Goal: Task Accomplishment & Management: Manage account settings

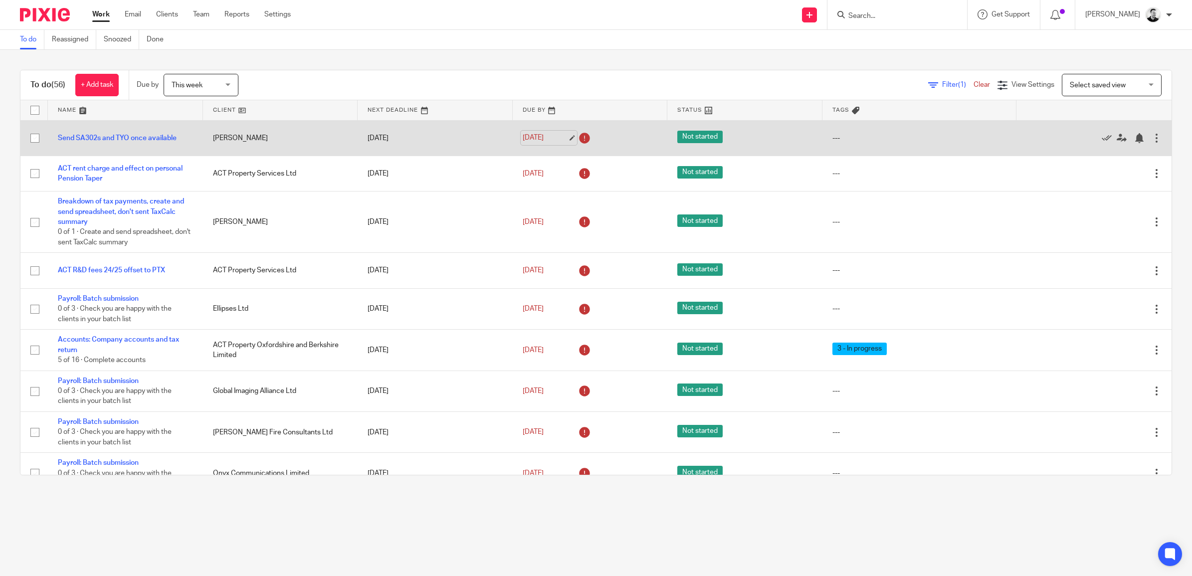
drag, startPoint x: 535, startPoint y: 136, endPoint x: 530, endPoint y: 136, distance: 5.5
click at [535, 136] on link "24 Sep 2025" at bounding box center [545, 138] width 45 height 10
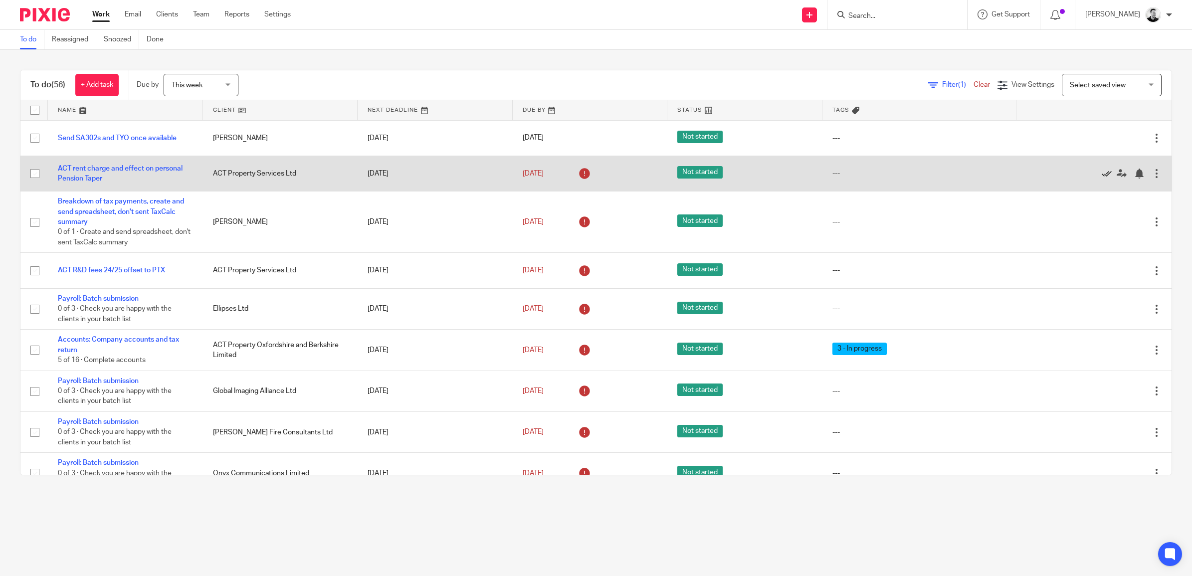
click at [1102, 170] on icon at bounding box center [1107, 174] width 10 height 10
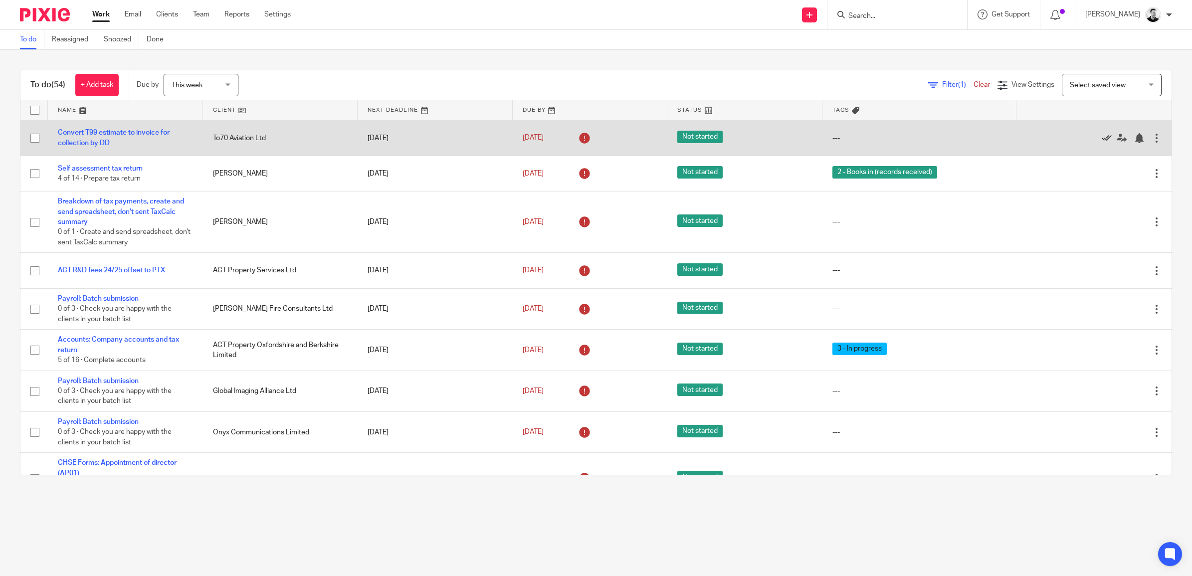
click at [1102, 138] on icon at bounding box center [1107, 138] width 10 height 10
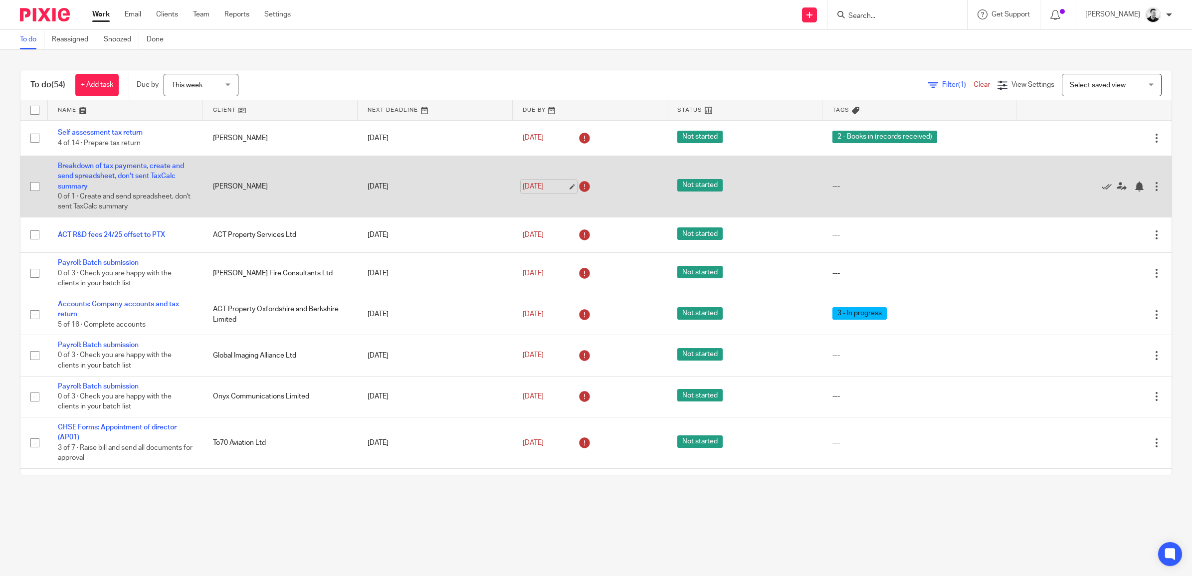
drag, startPoint x: 535, startPoint y: 186, endPoint x: 535, endPoint y: 180, distance: 6.0
click at [535, 186] on link "[DATE]" at bounding box center [545, 187] width 45 height 10
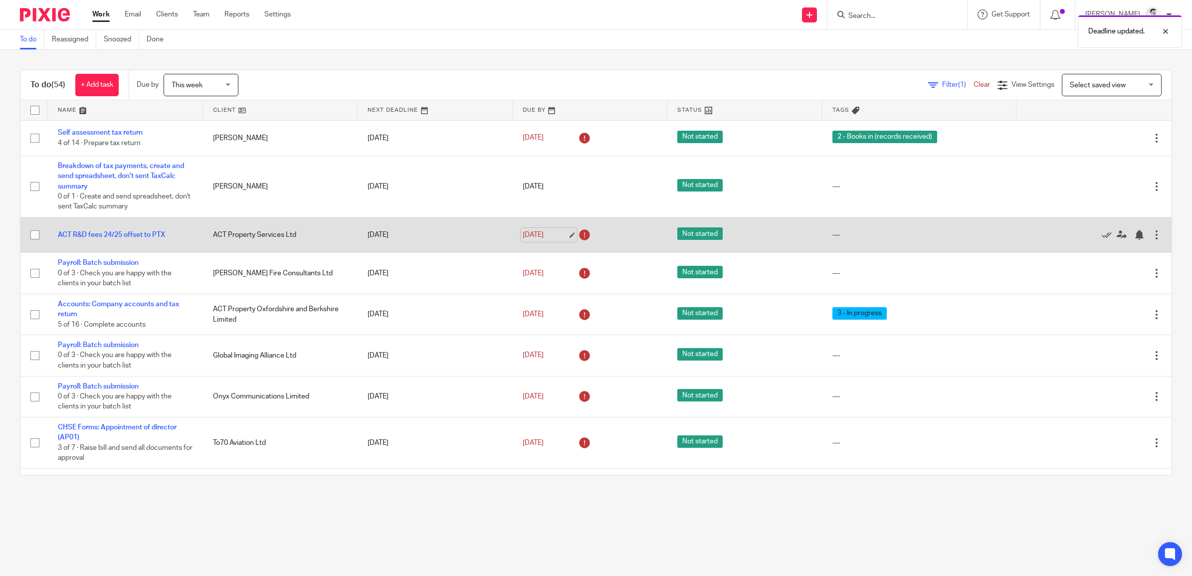
click at [534, 234] on link "[DATE]" at bounding box center [545, 235] width 45 height 10
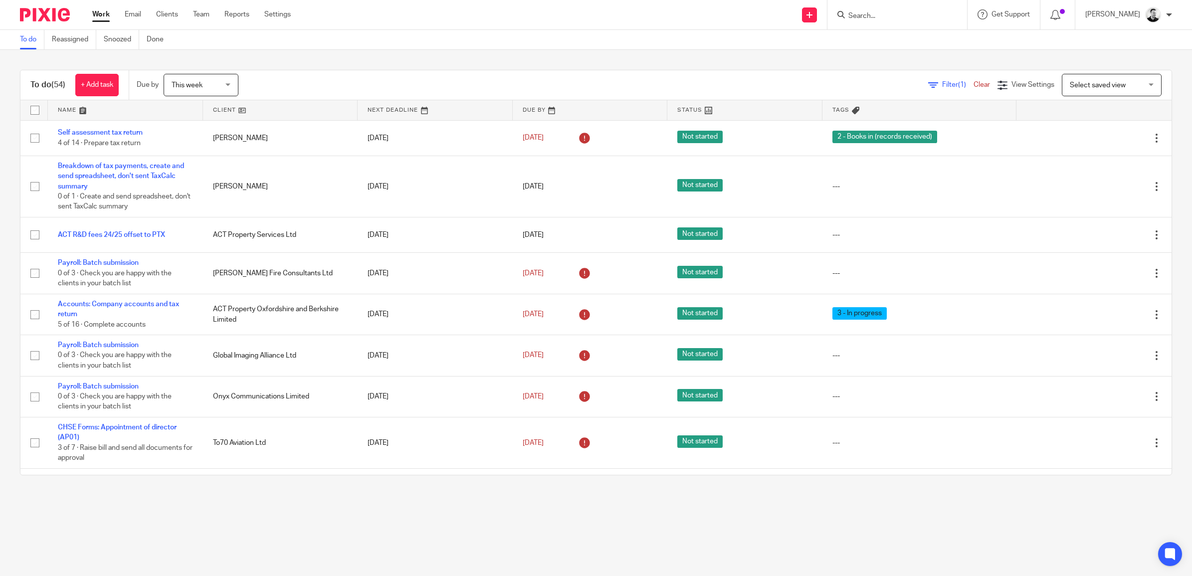
click at [973, 87] on link "Clear" at bounding box center [981, 84] width 16 height 7
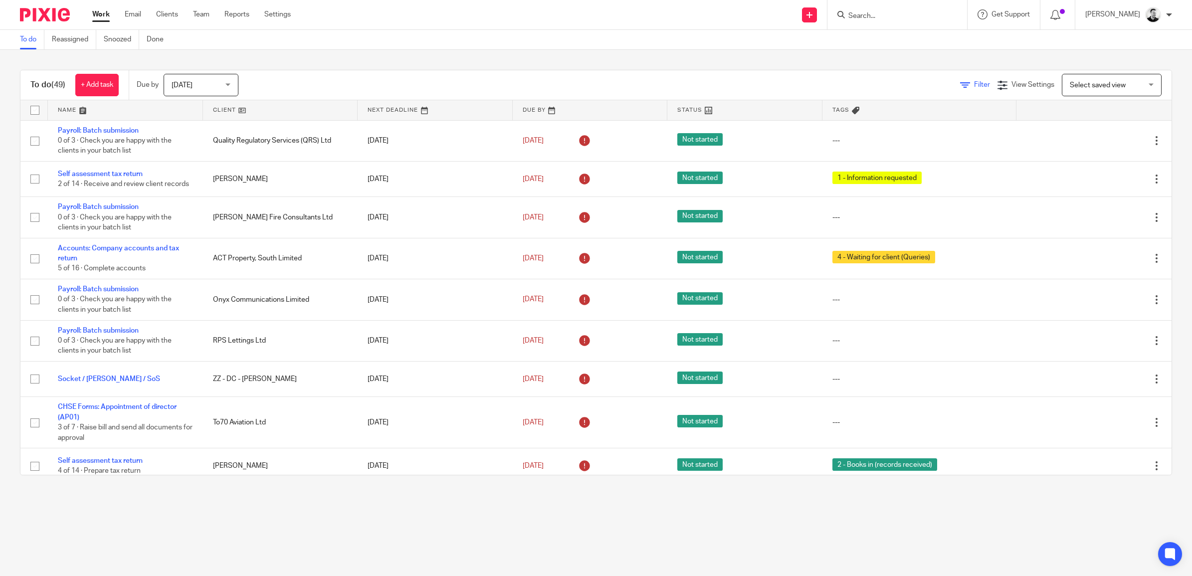
click at [960, 81] on icon at bounding box center [965, 85] width 10 height 10
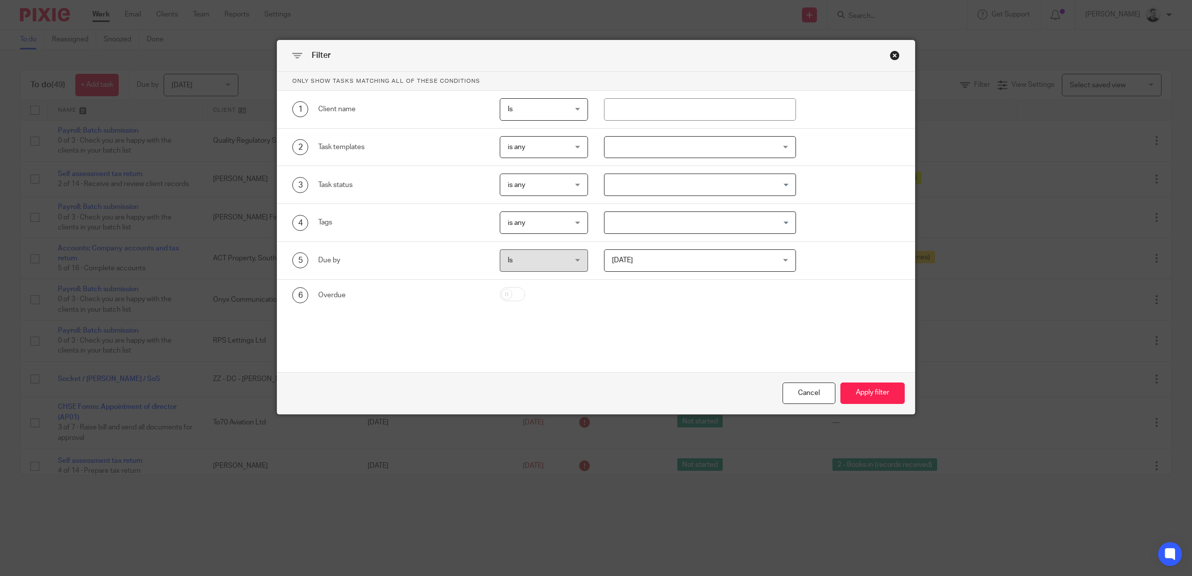
click at [893, 55] on div "Close this dialog window" at bounding box center [895, 55] width 10 height 10
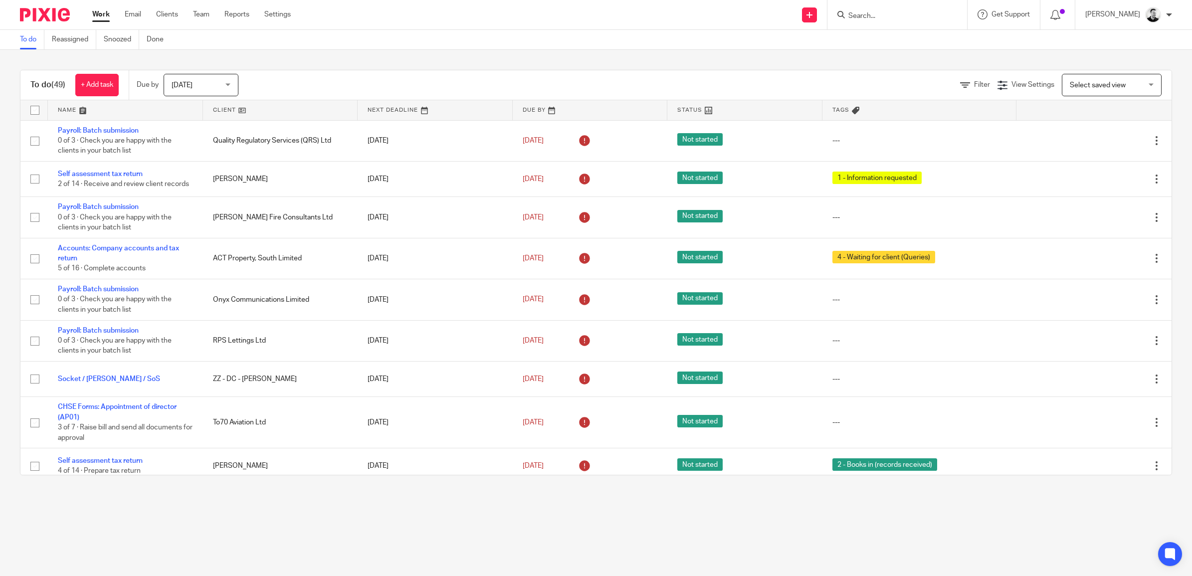
click at [188, 86] on span "[DATE]" at bounding box center [182, 85] width 21 height 7
click at [198, 148] on span "This week" at bounding box center [188, 146] width 31 height 7
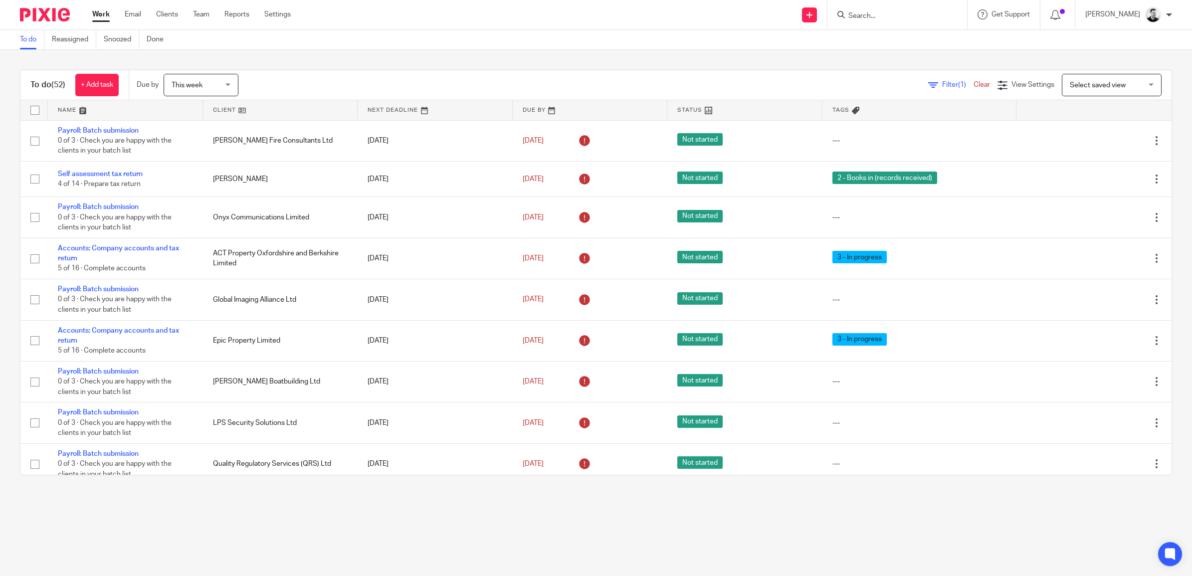
click at [953, 83] on span "Filter (1)" at bounding box center [957, 84] width 31 height 7
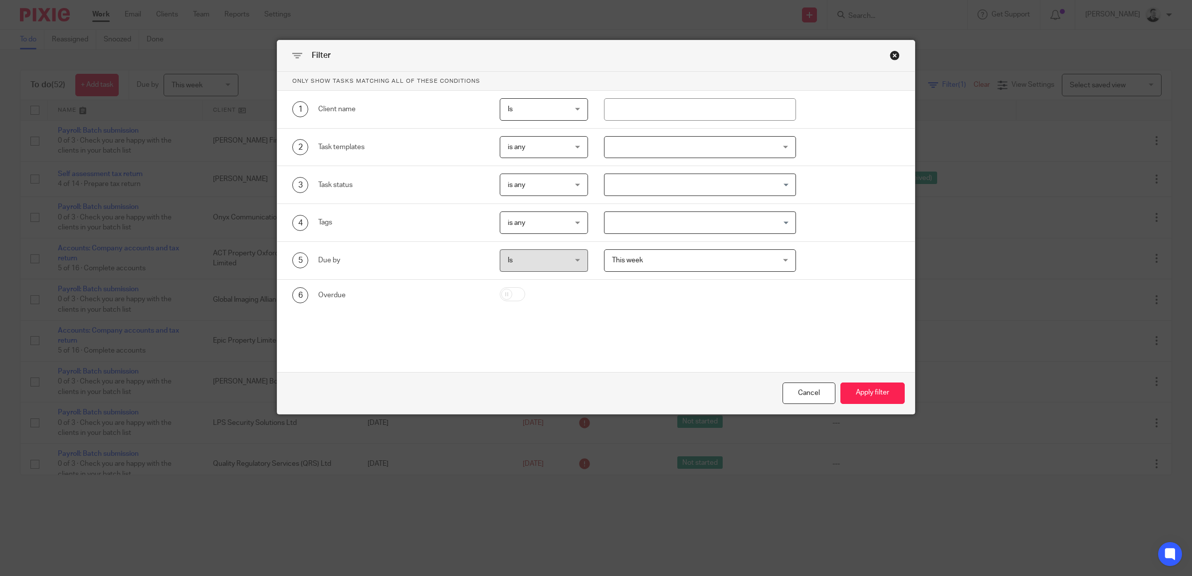
click at [655, 142] on div at bounding box center [700, 147] width 192 height 22
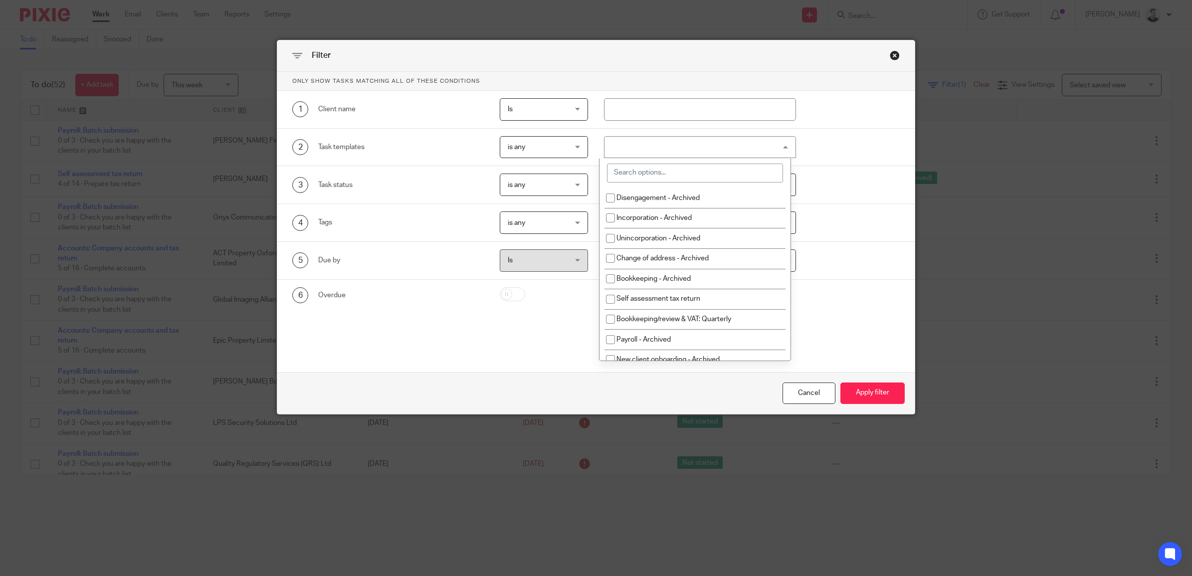
click at [569, 143] on div "is any is any" at bounding box center [544, 147] width 88 height 22
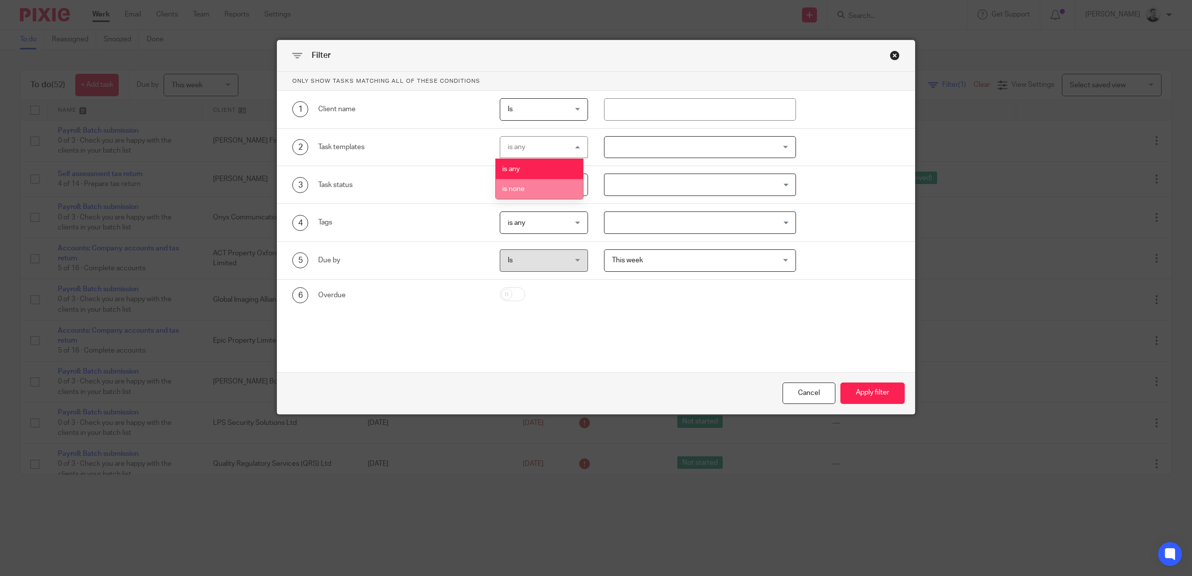
click at [551, 191] on li "is none" at bounding box center [539, 189] width 87 height 20
click at [647, 149] on div at bounding box center [700, 147] width 192 height 22
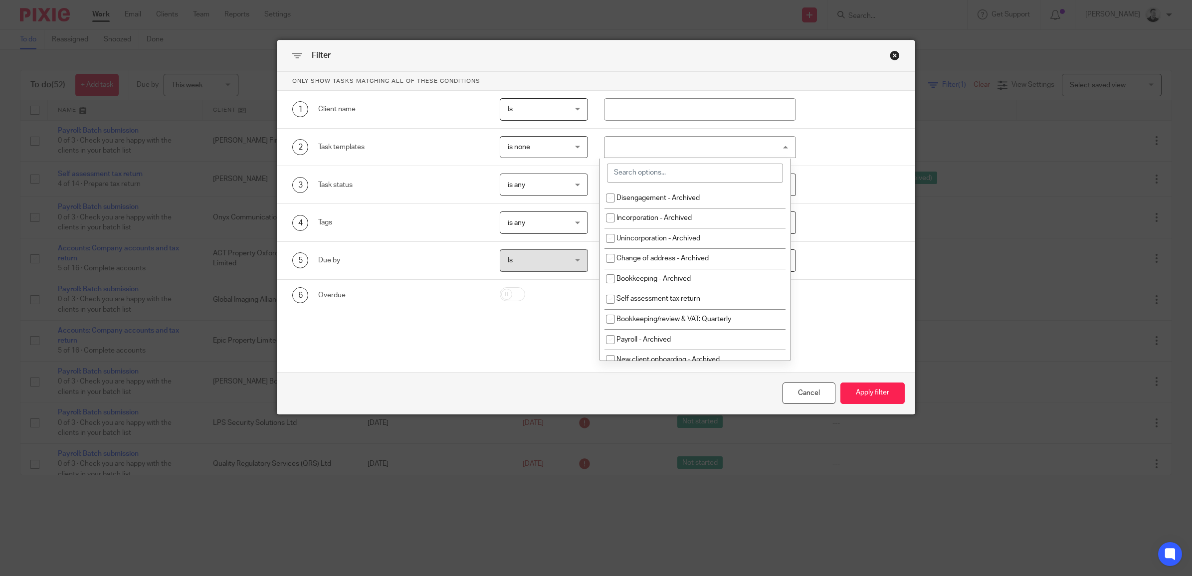
click at [648, 175] on input "search" at bounding box center [695, 173] width 176 height 19
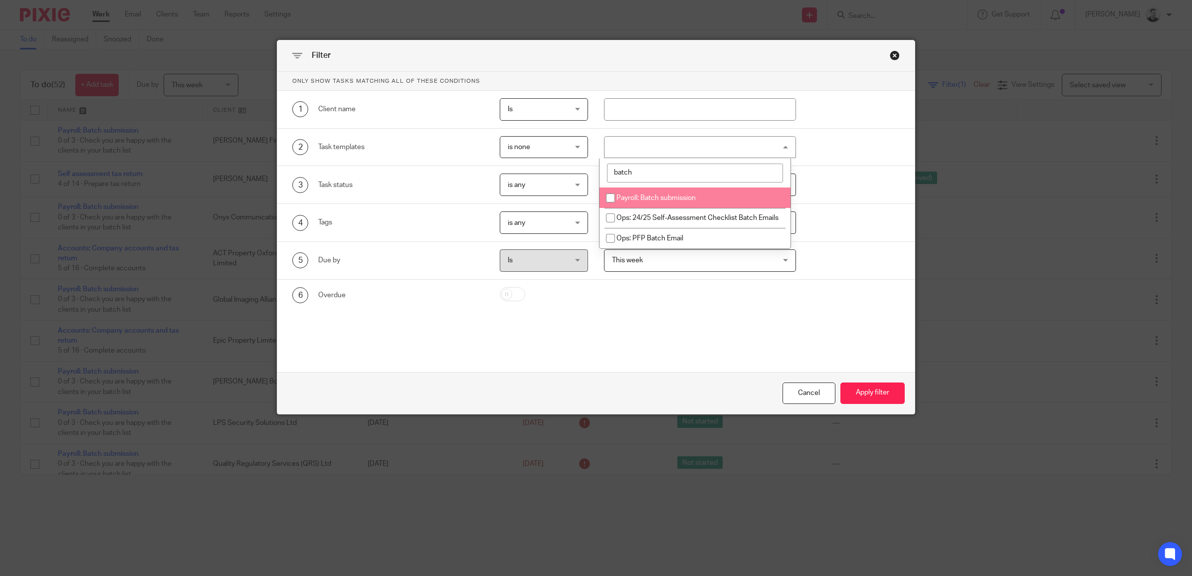
type input "batch"
click at [672, 194] on span "Payroll: Batch submission" at bounding box center [655, 197] width 79 height 7
checkbox input "true"
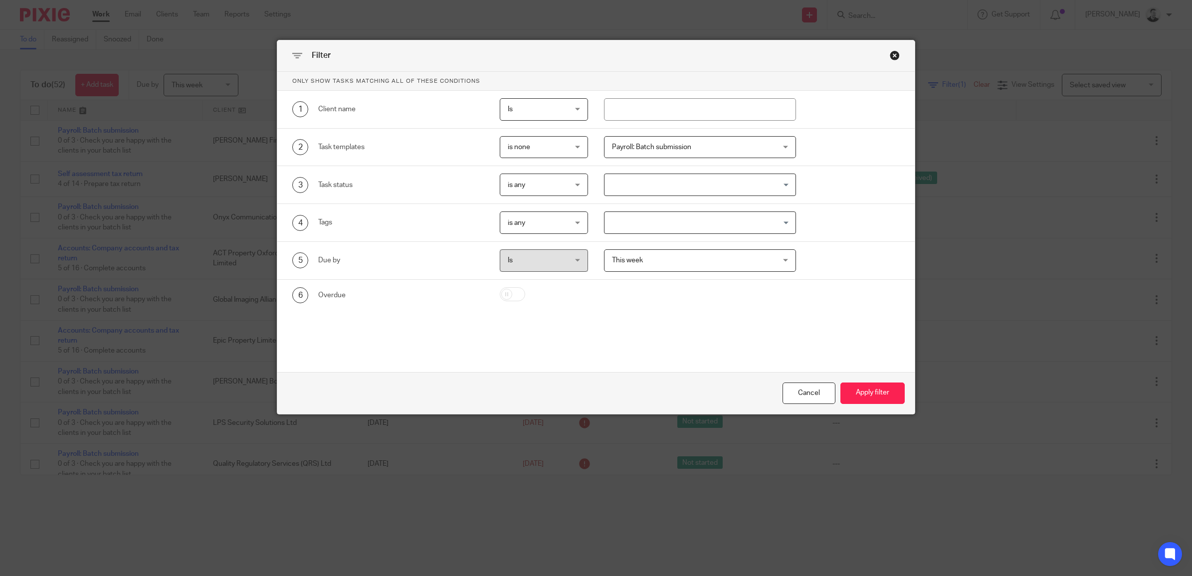
click at [797, 310] on div "6 Overdue" at bounding box center [595, 295] width 637 height 31
click at [867, 393] on button "Apply filter" at bounding box center [872, 392] width 64 height 21
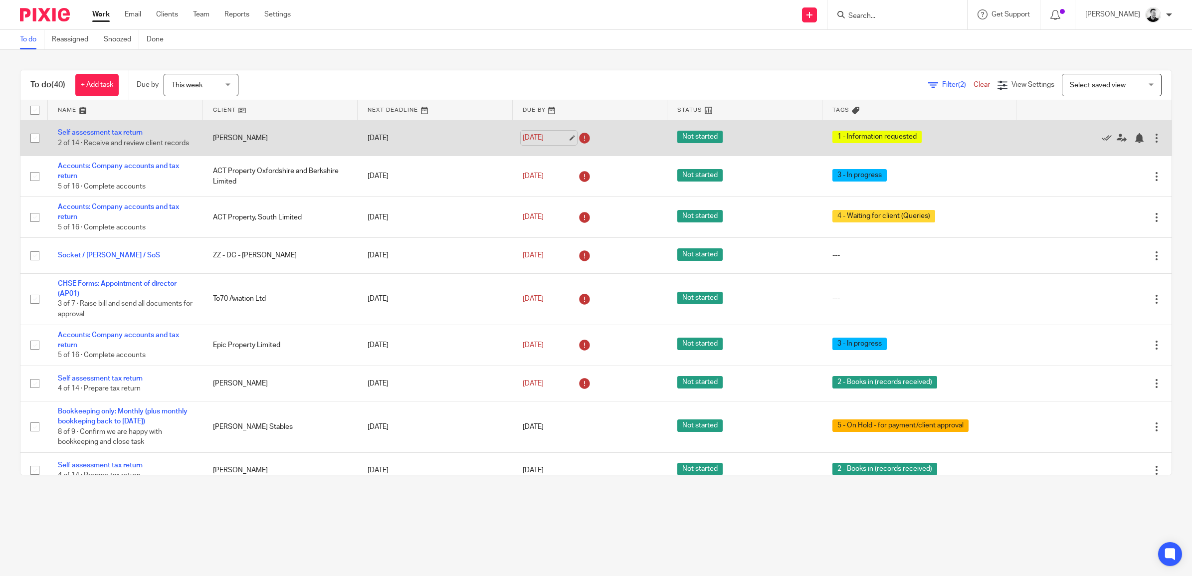
click at [539, 137] on link "[DATE]" at bounding box center [545, 138] width 45 height 10
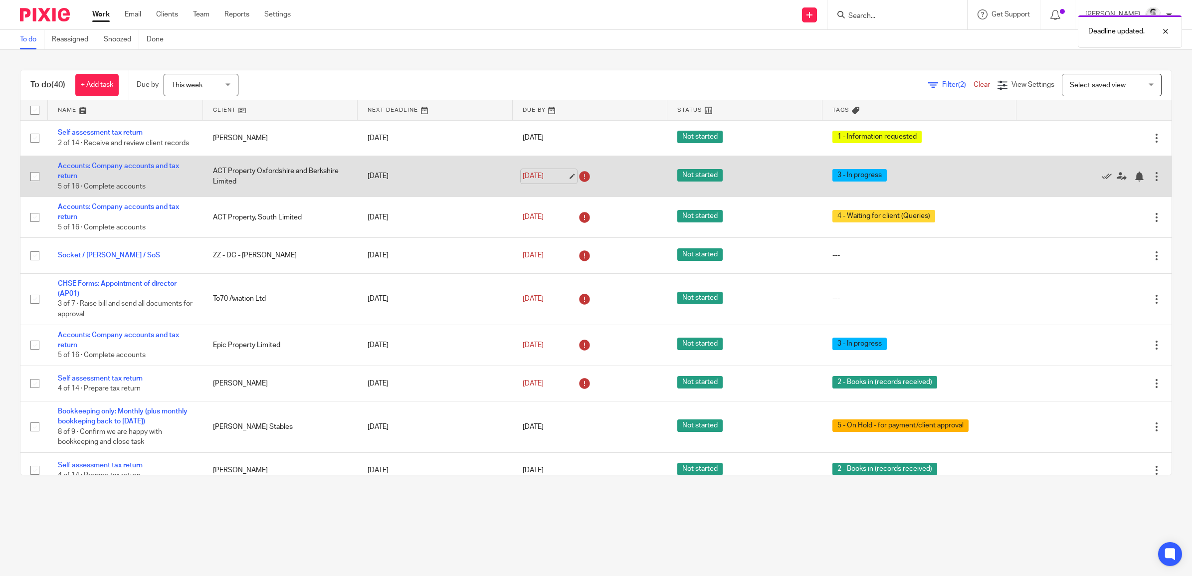
click at [537, 182] on link "[DATE]" at bounding box center [545, 176] width 45 height 10
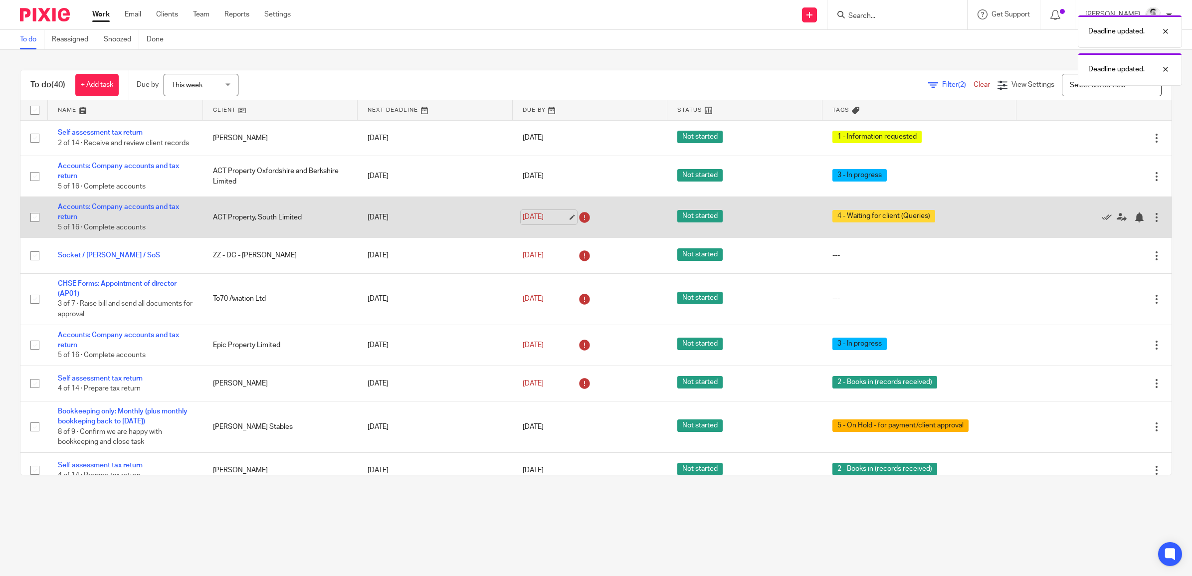
click at [535, 222] on link "25 Sep 2025" at bounding box center [545, 217] width 45 height 10
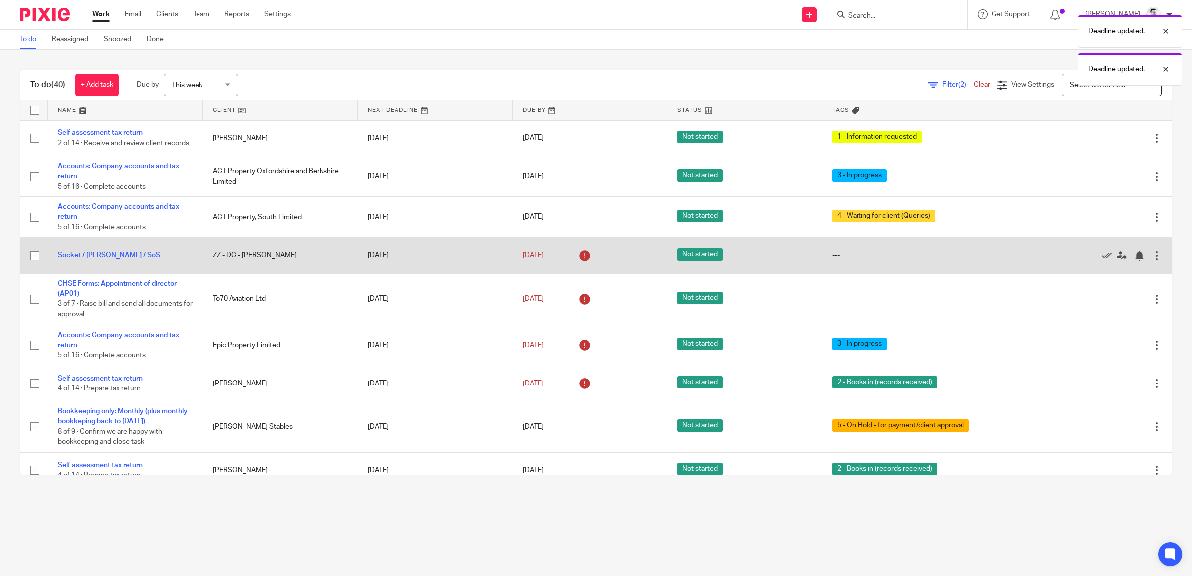
scroll to position [62, 0]
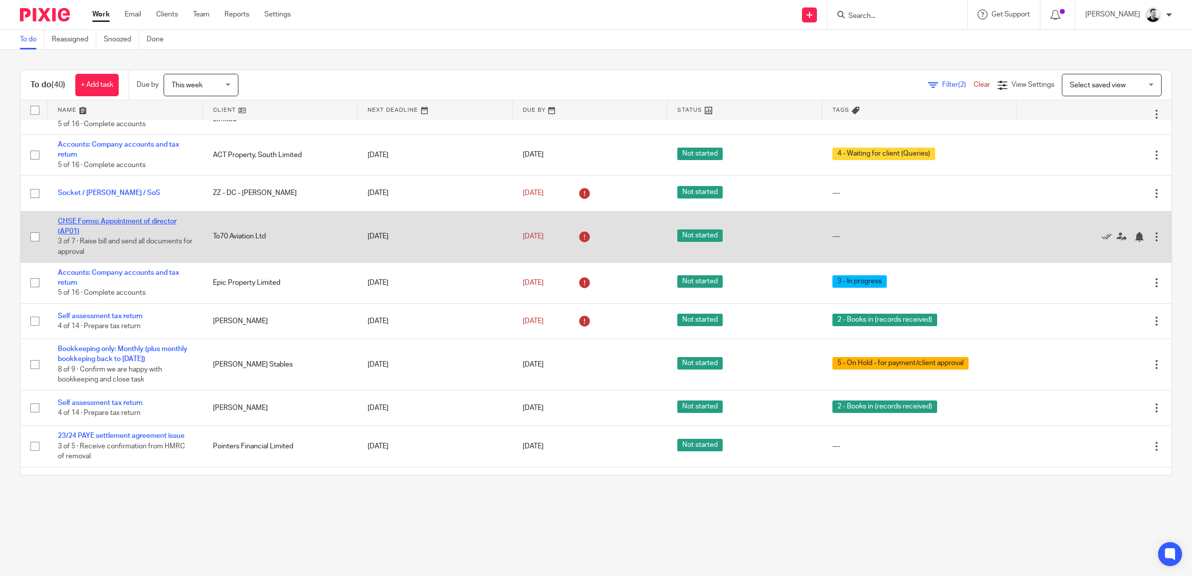
click at [129, 228] on link "CHSE Forms: Appointment of director (AP01)" at bounding box center [117, 226] width 119 height 17
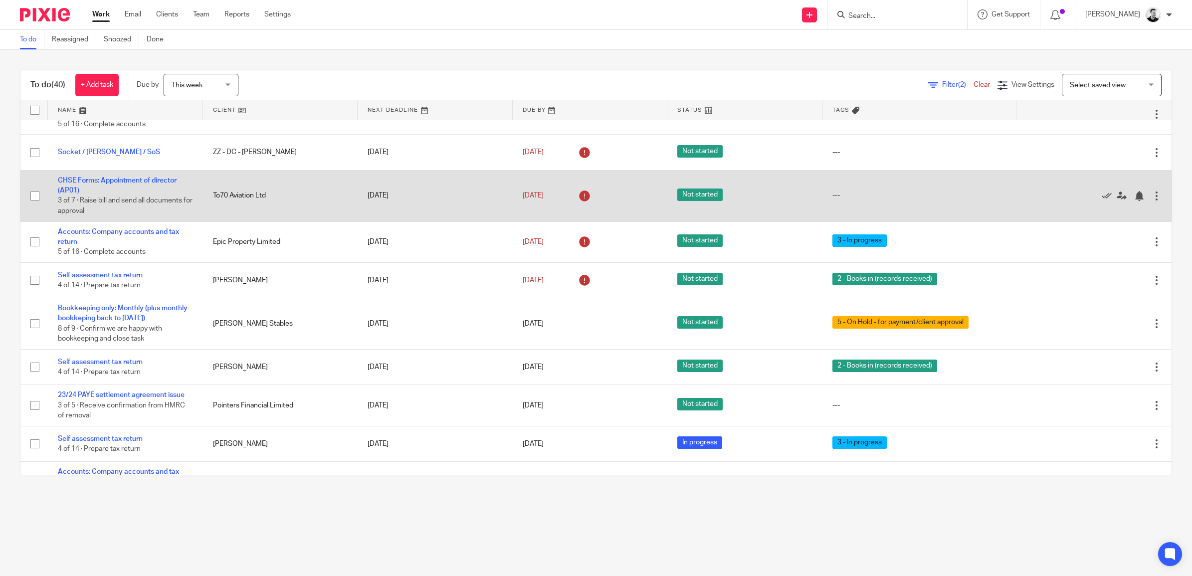
scroll to position [125, 0]
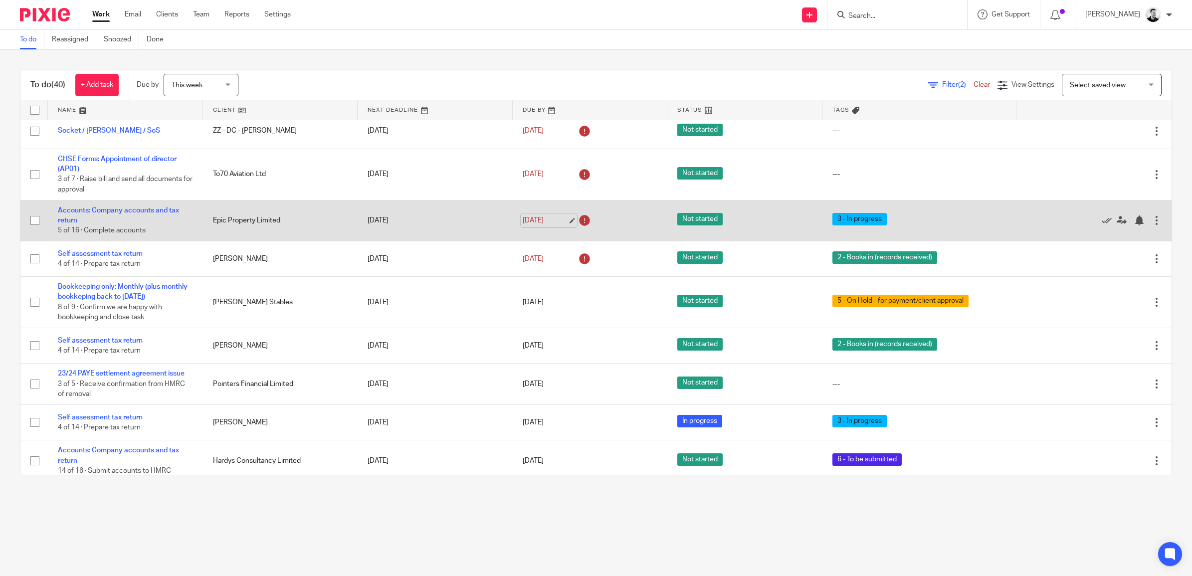
click at [544, 226] on link "25 Sep 2025" at bounding box center [545, 220] width 45 height 10
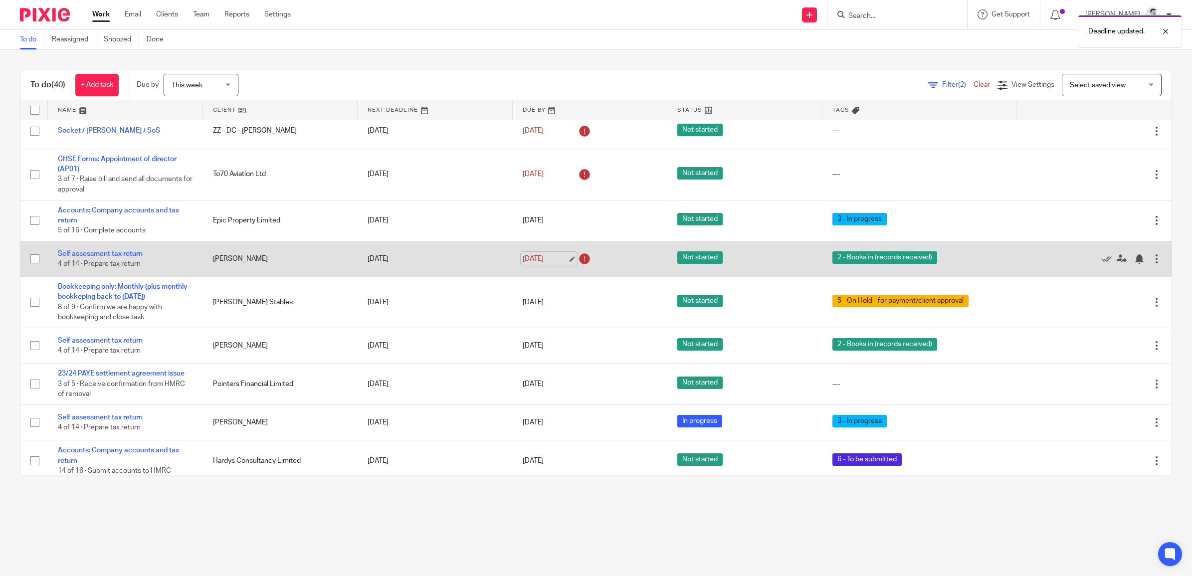
click at [538, 263] on link "25 Sep 2025" at bounding box center [545, 259] width 45 height 10
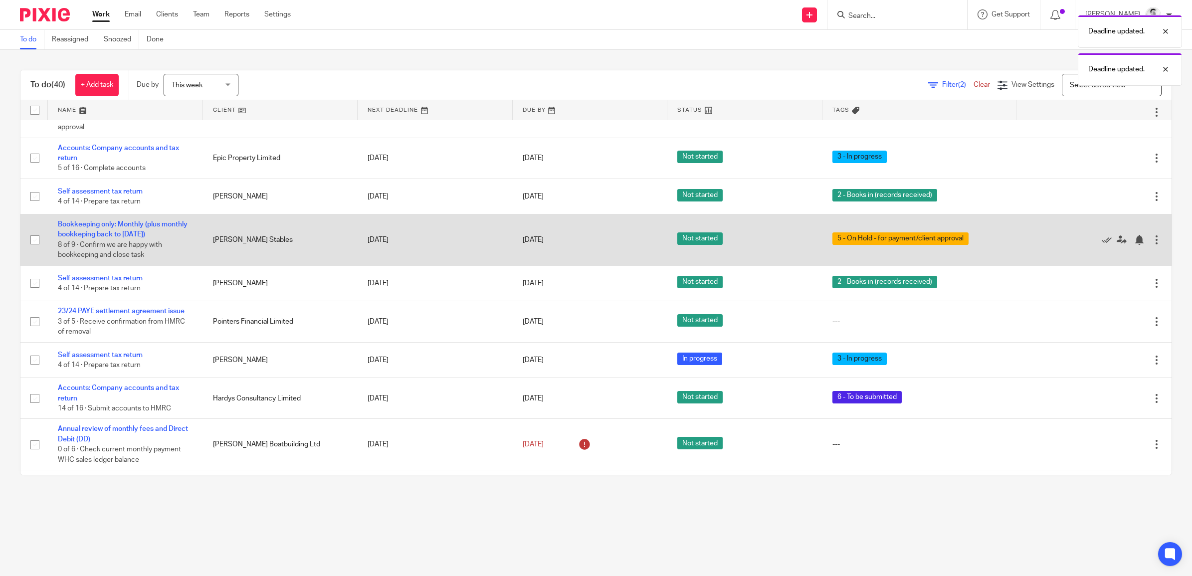
scroll to position [249, 0]
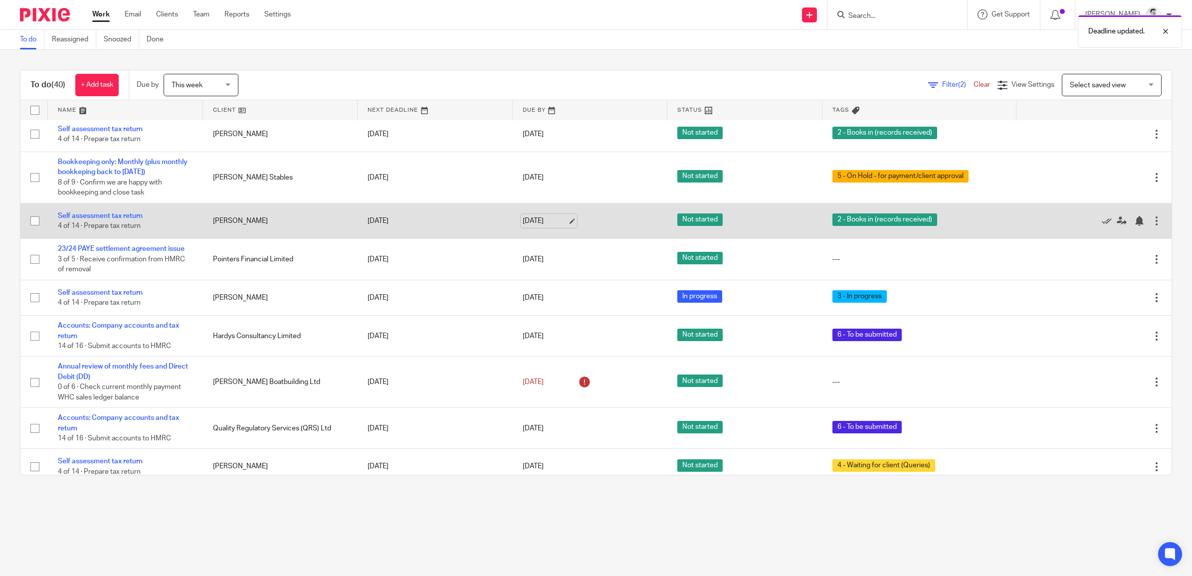
click at [536, 226] on link "[DATE]" at bounding box center [545, 221] width 45 height 10
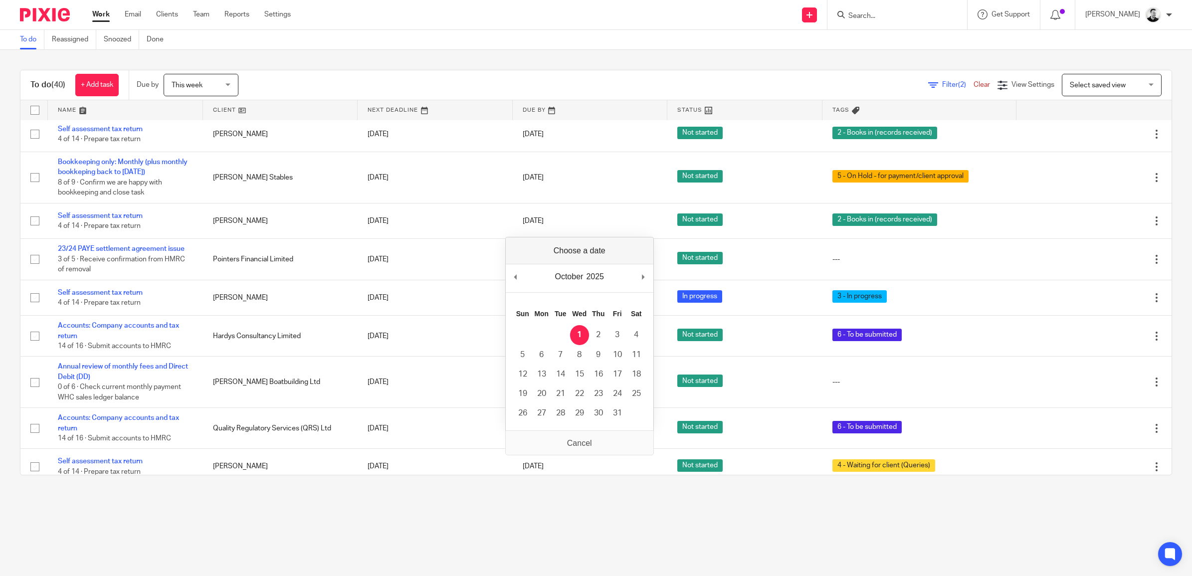
drag, startPoint x: 584, startPoint y: 336, endPoint x: 576, endPoint y: 322, distance: 15.6
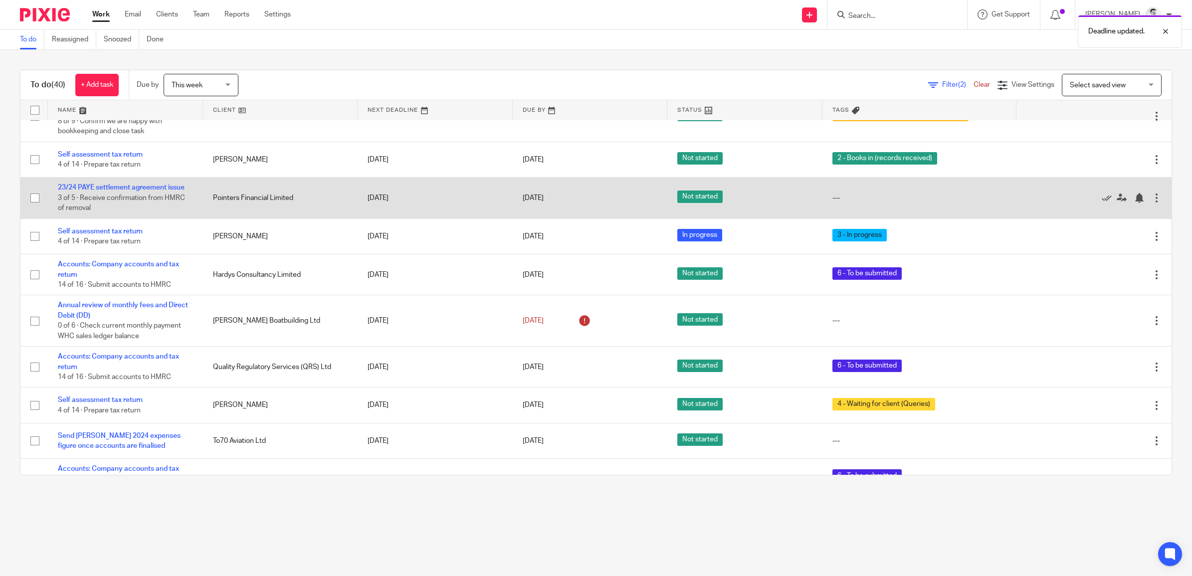
scroll to position [312, 0]
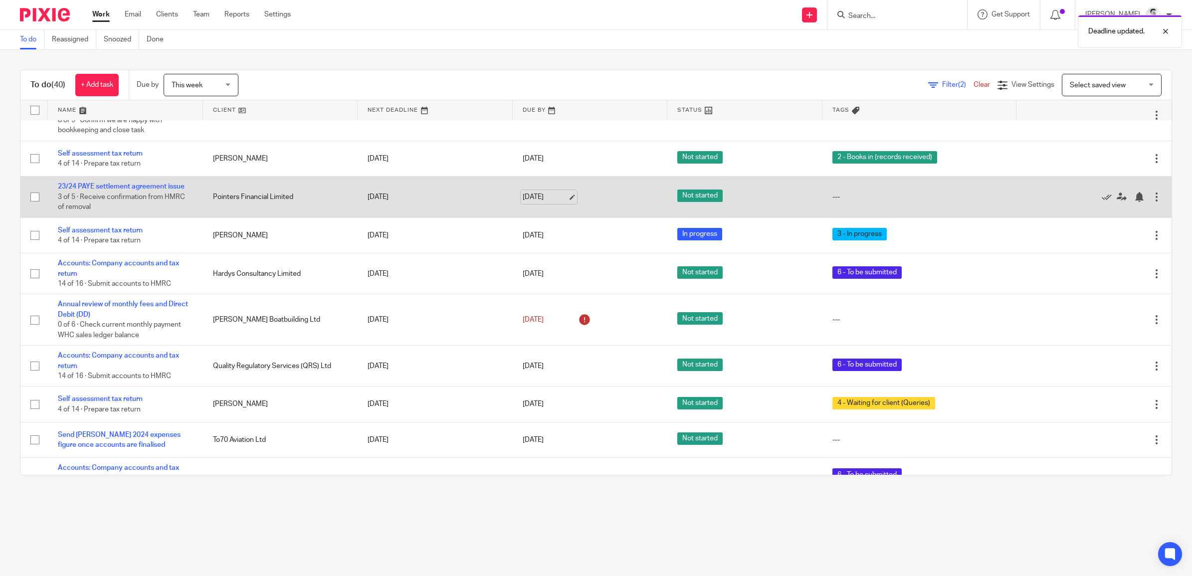
click at [523, 202] on link "[DATE]" at bounding box center [545, 197] width 45 height 10
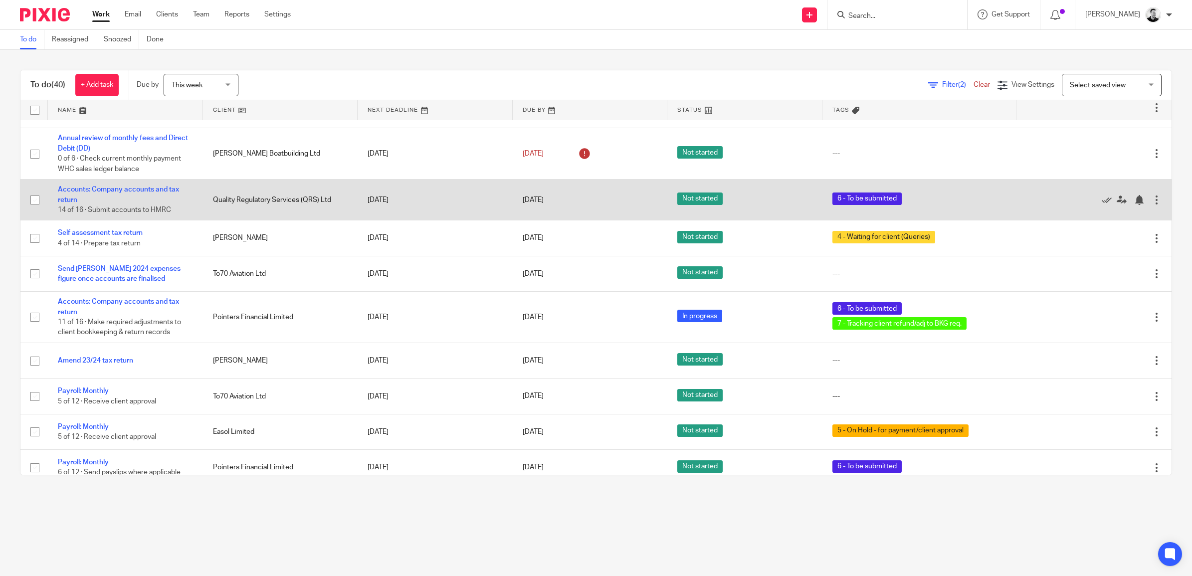
scroll to position [499, 0]
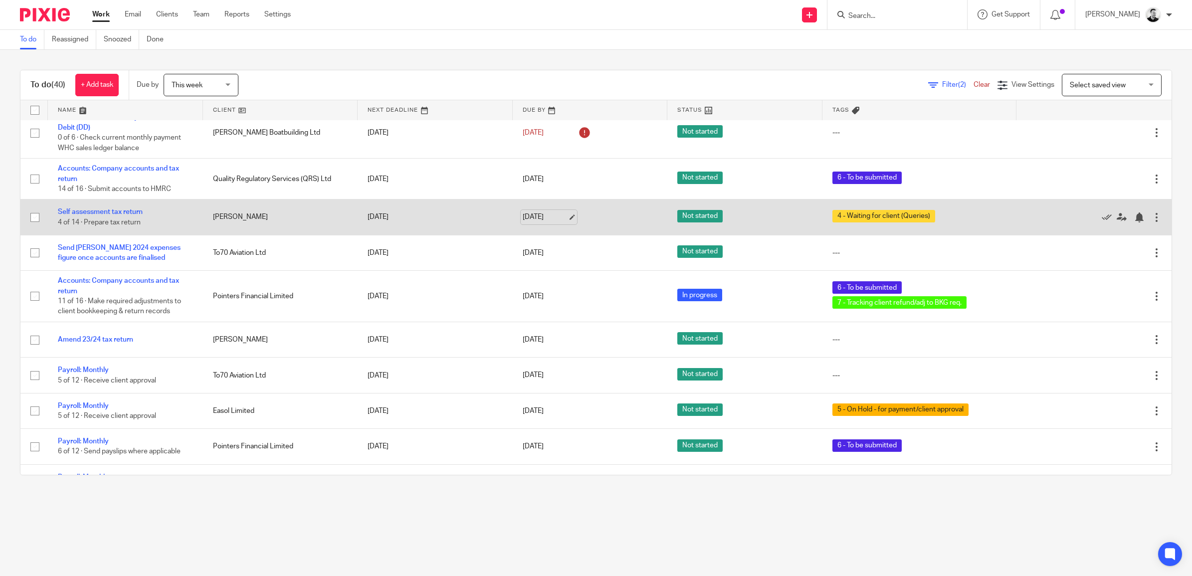
click at [525, 222] on link "[DATE]" at bounding box center [545, 217] width 45 height 10
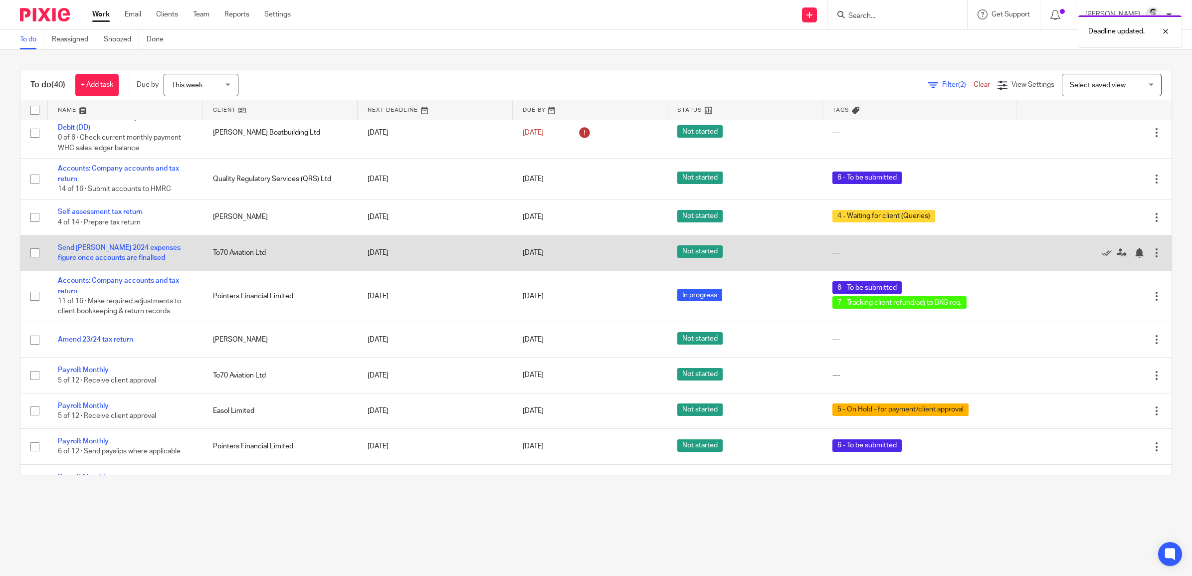
scroll to position [561, 0]
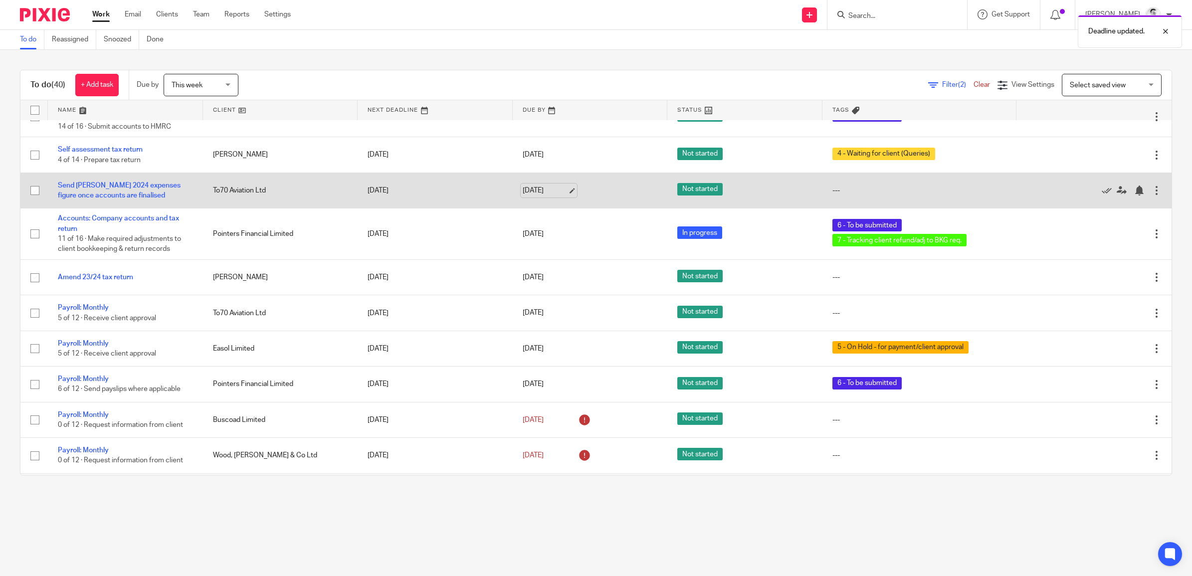
click at [533, 196] on link "[DATE]" at bounding box center [545, 190] width 45 height 10
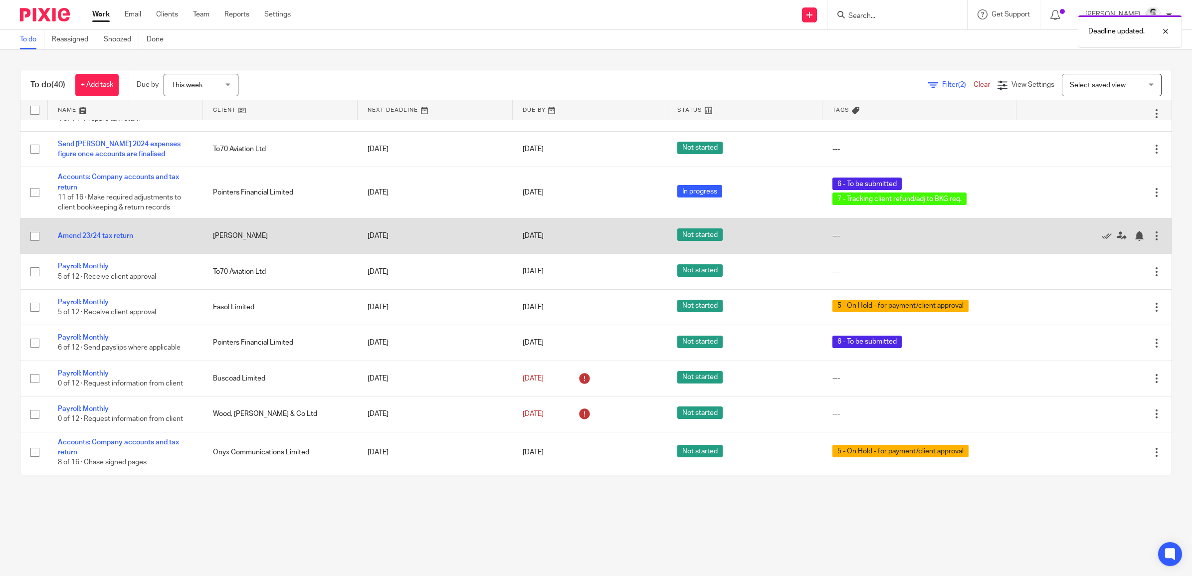
scroll to position [623, 0]
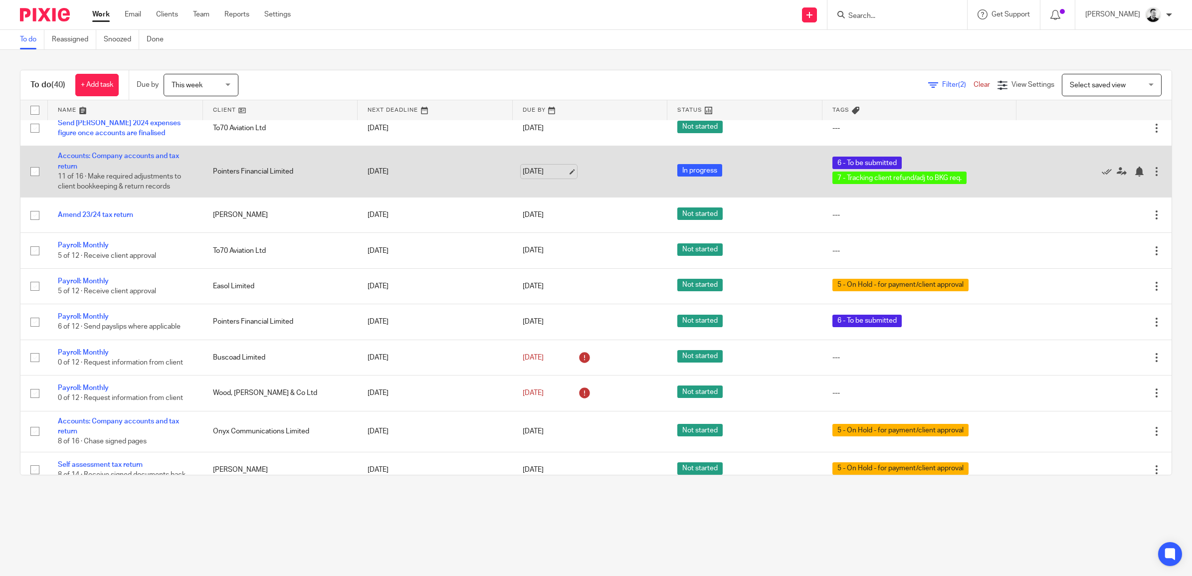
click at [523, 176] on link "[DATE]" at bounding box center [545, 172] width 45 height 10
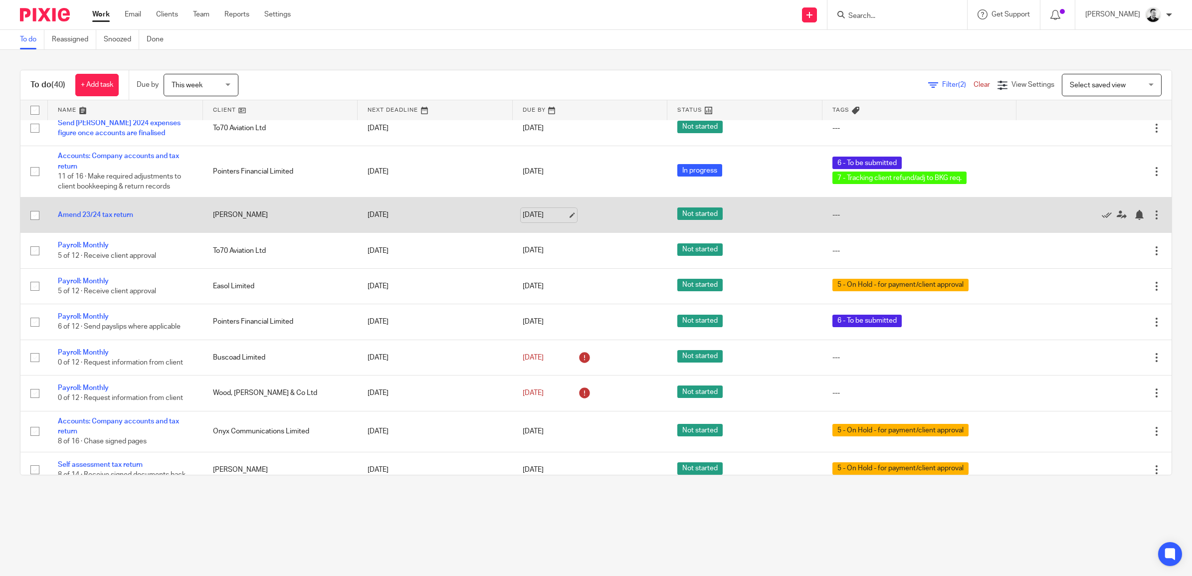
click at [542, 220] on link "[DATE]" at bounding box center [545, 215] width 45 height 10
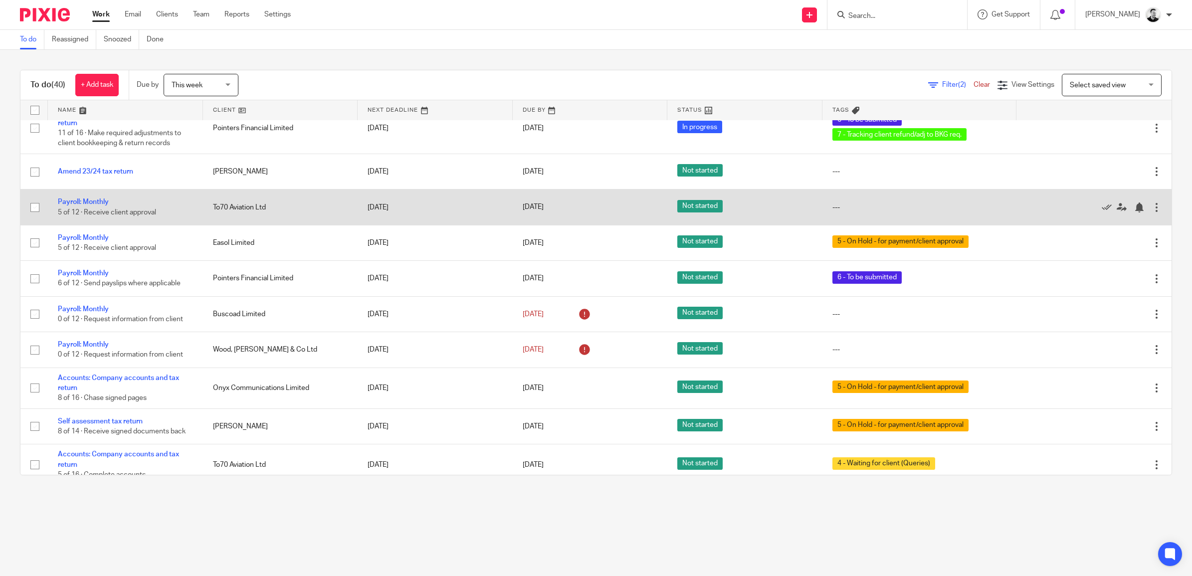
scroll to position [686, 0]
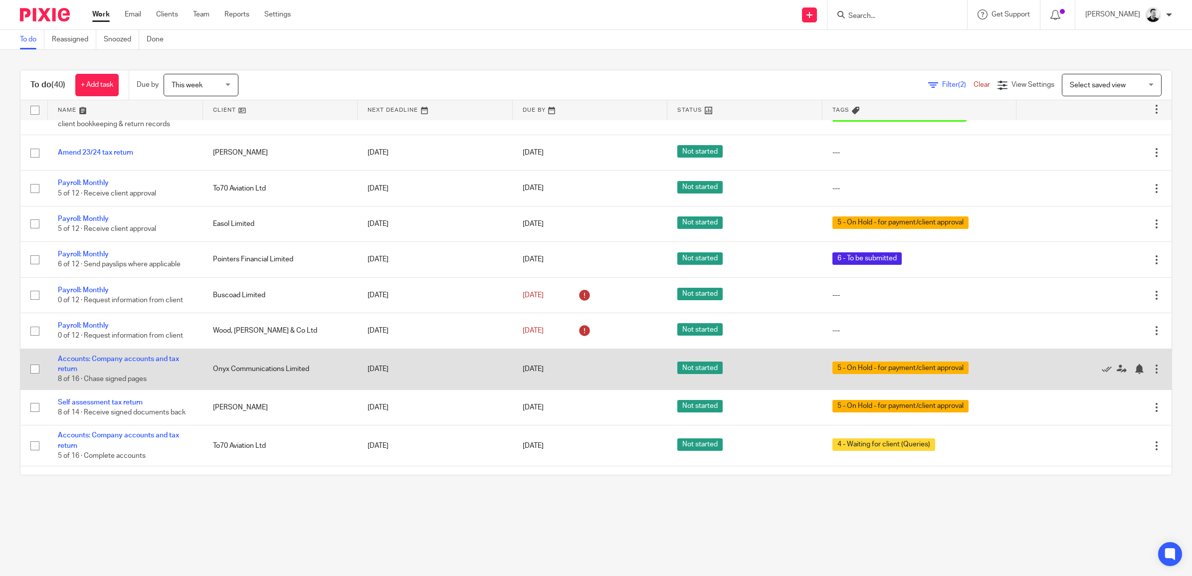
click at [161, 369] on td "Accounts: Company accounts and tax return 8 of 16 · Chase signed pages" at bounding box center [125, 369] width 155 height 41
click at [162, 363] on link "Accounts: Company accounts and tax return" at bounding box center [118, 364] width 121 height 17
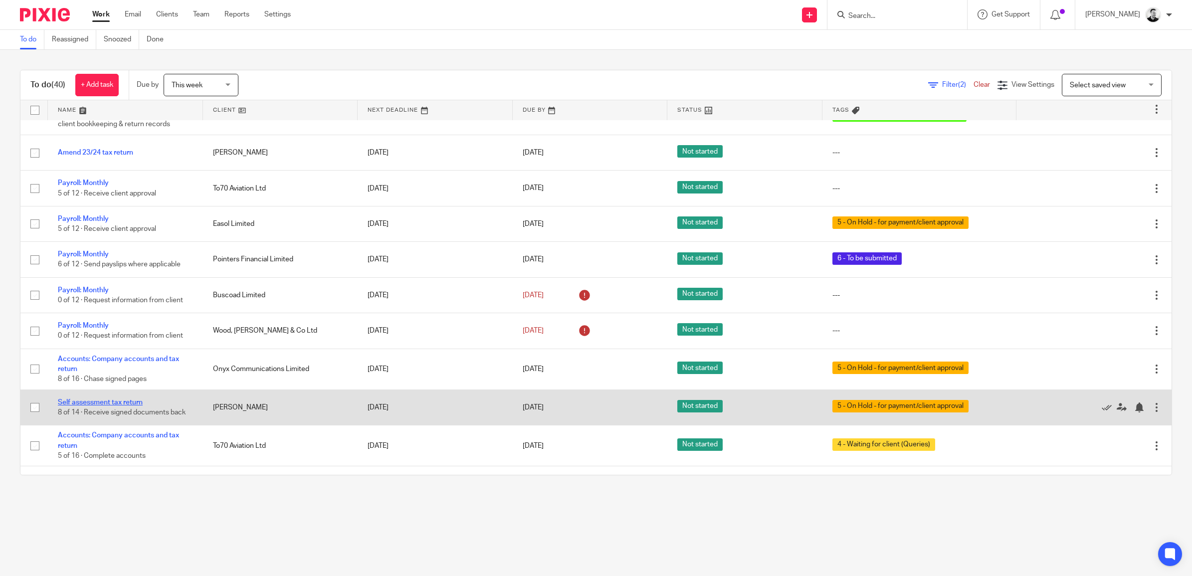
click at [116, 406] on link "Self assessment tax return" at bounding box center [100, 402] width 85 height 7
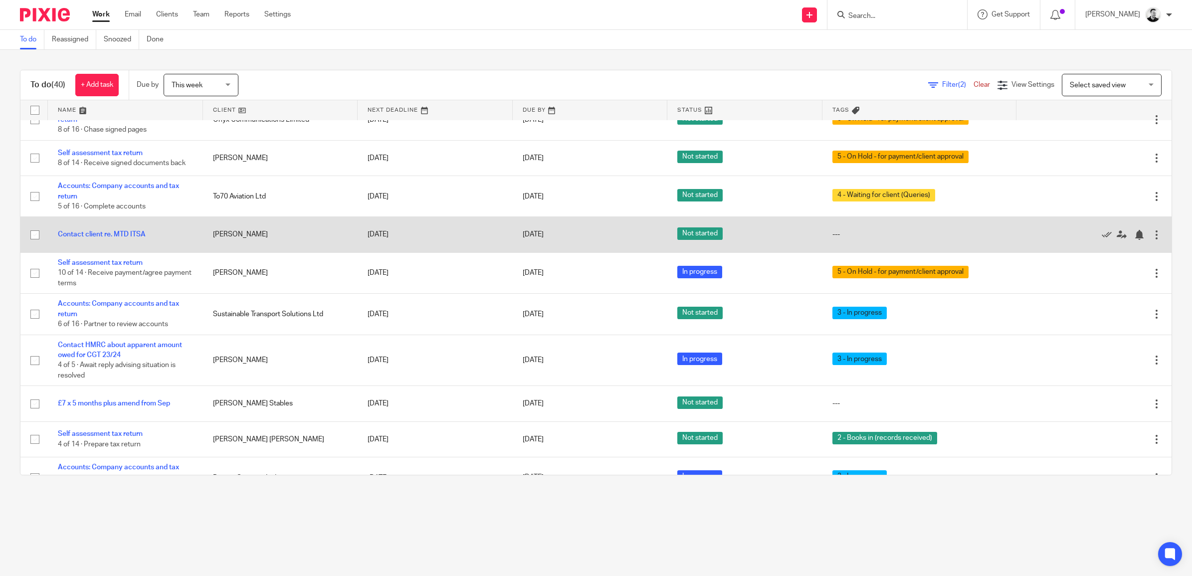
scroll to position [997, 0]
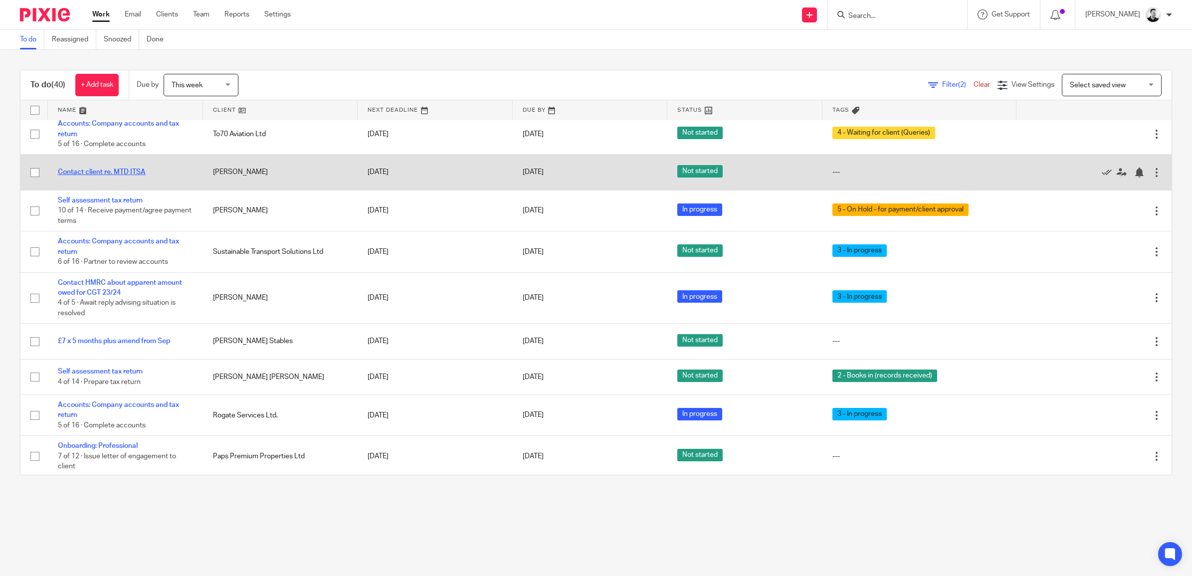
click at [125, 176] on link "Contact client re. MTD ITSA" at bounding box center [102, 172] width 88 height 7
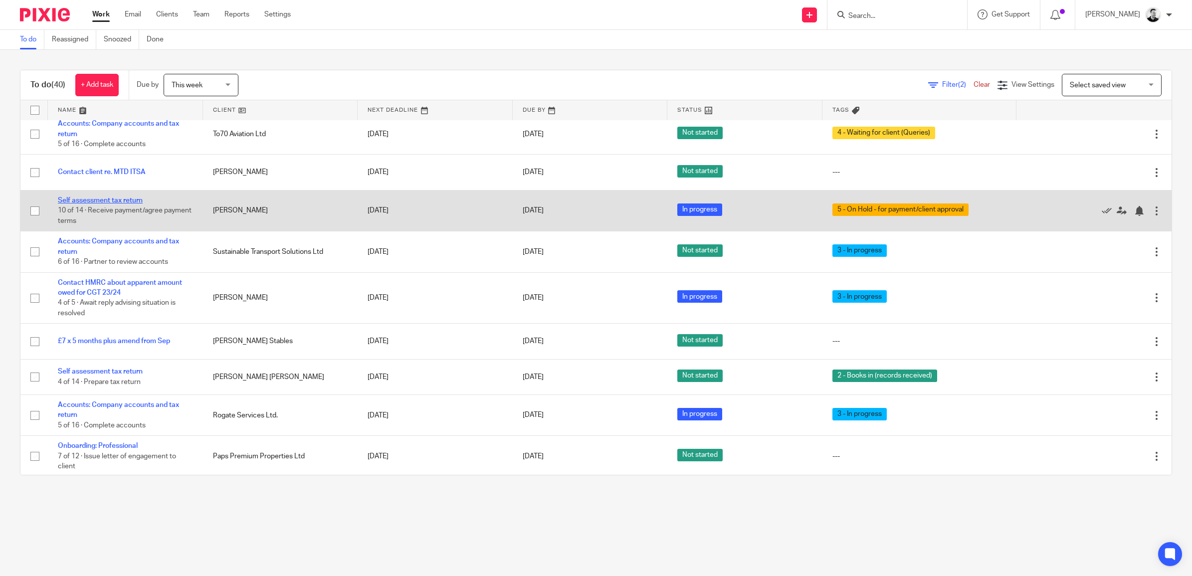
click at [131, 203] on link "Self assessment tax return" at bounding box center [100, 200] width 85 height 7
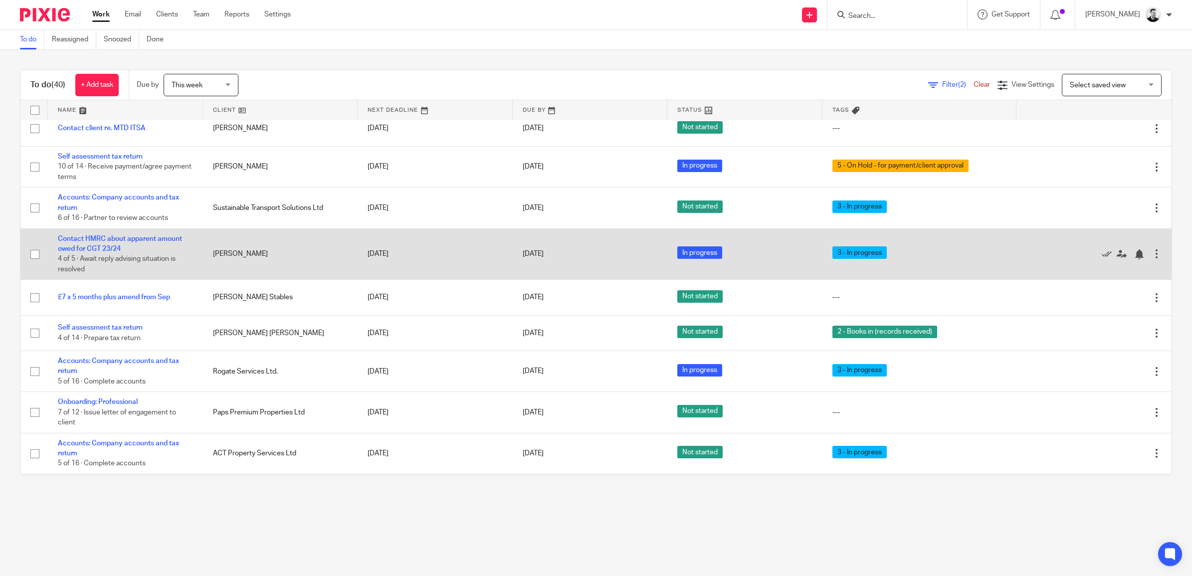
scroll to position [1060, 0]
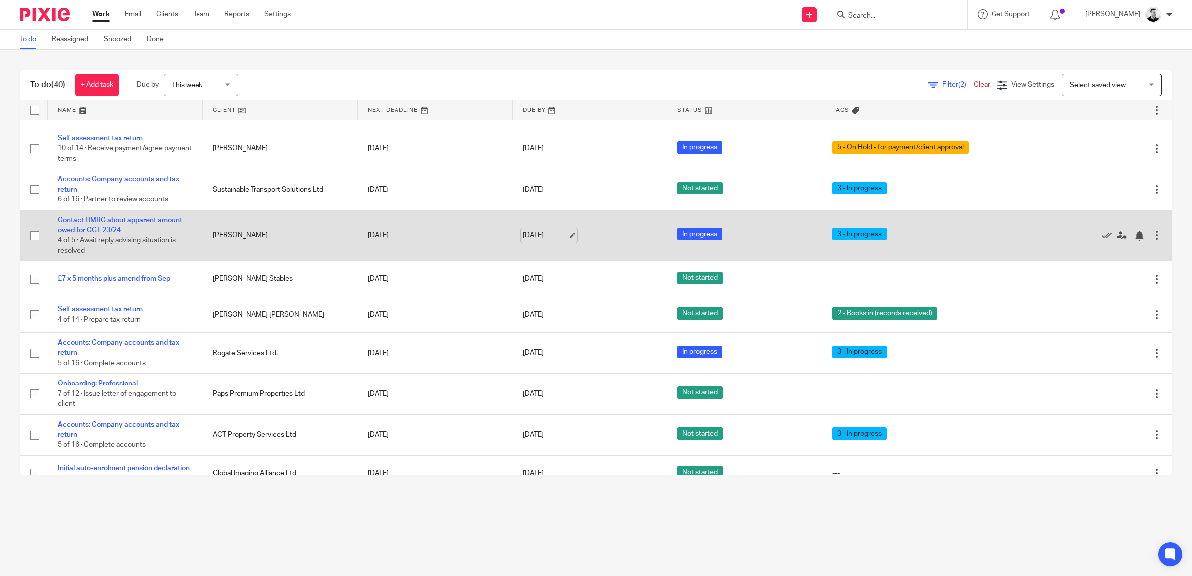
click at [540, 241] on link "[DATE]" at bounding box center [545, 235] width 45 height 10
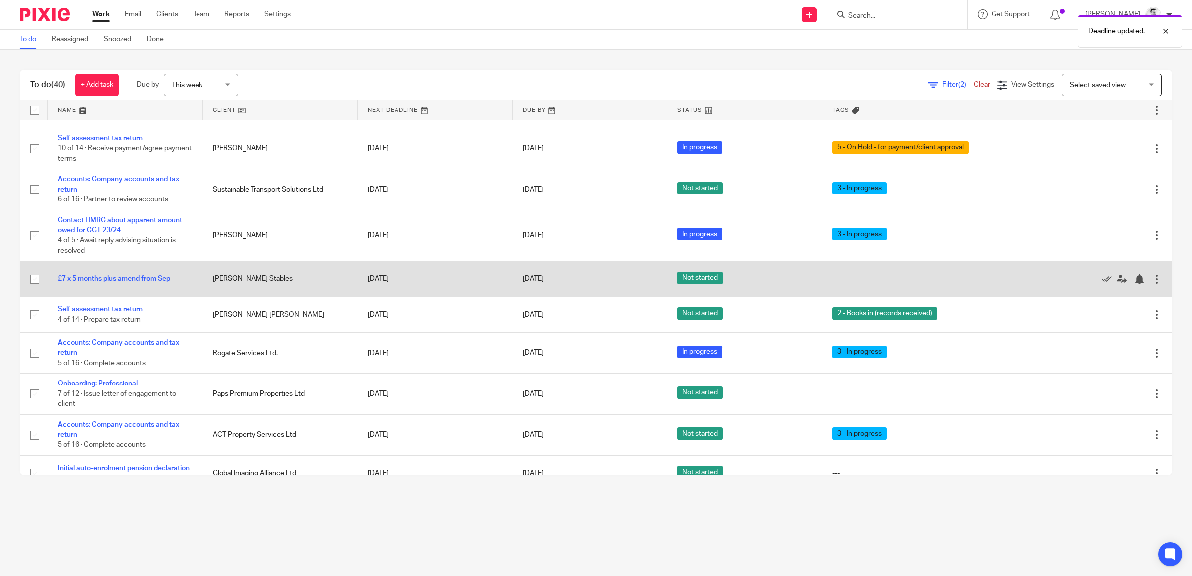
scroll to position [1122, 0]
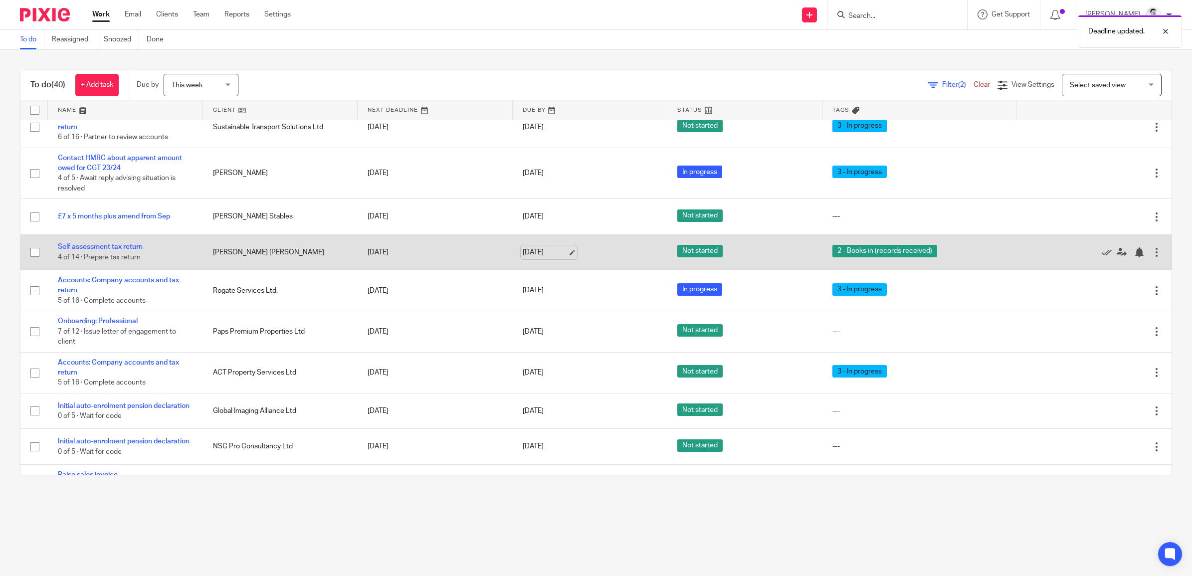
click at [544, 257] on link "[DATE]" at bounding box center [545, 252] width 45 height 10
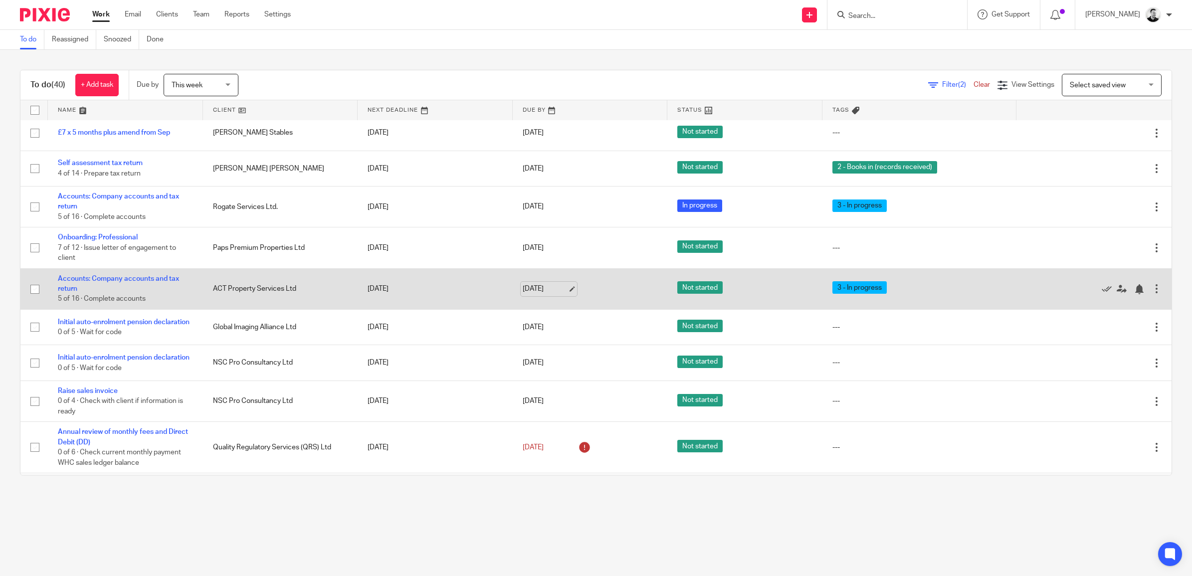
scroll to position [1247, 0]
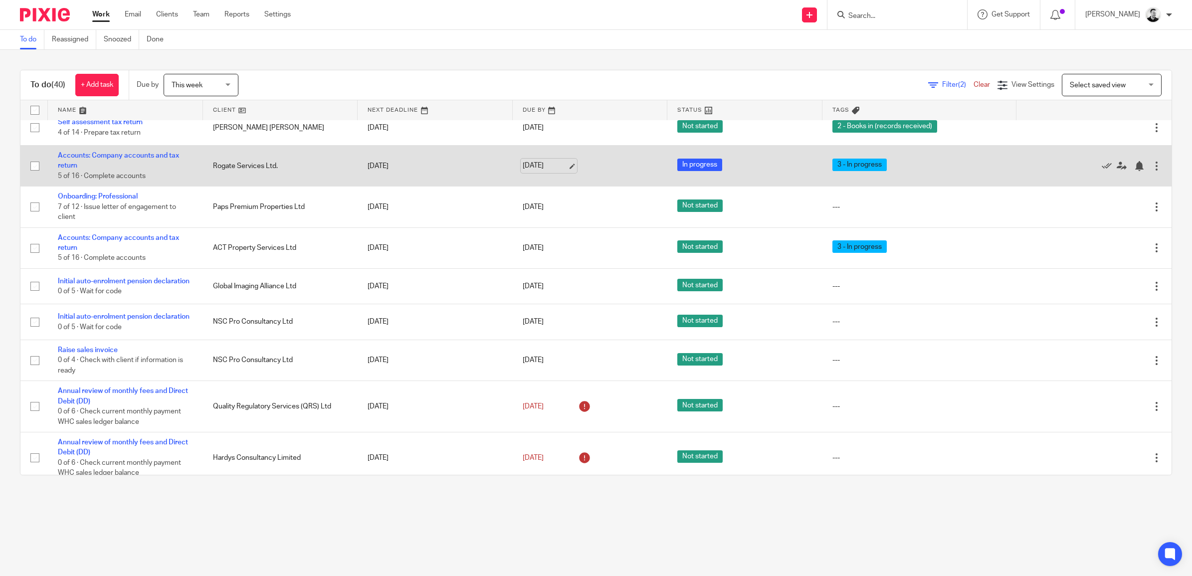
click at [528, 168] on link "[DATE]" at bounding box center [545, 166] width 45 height 10
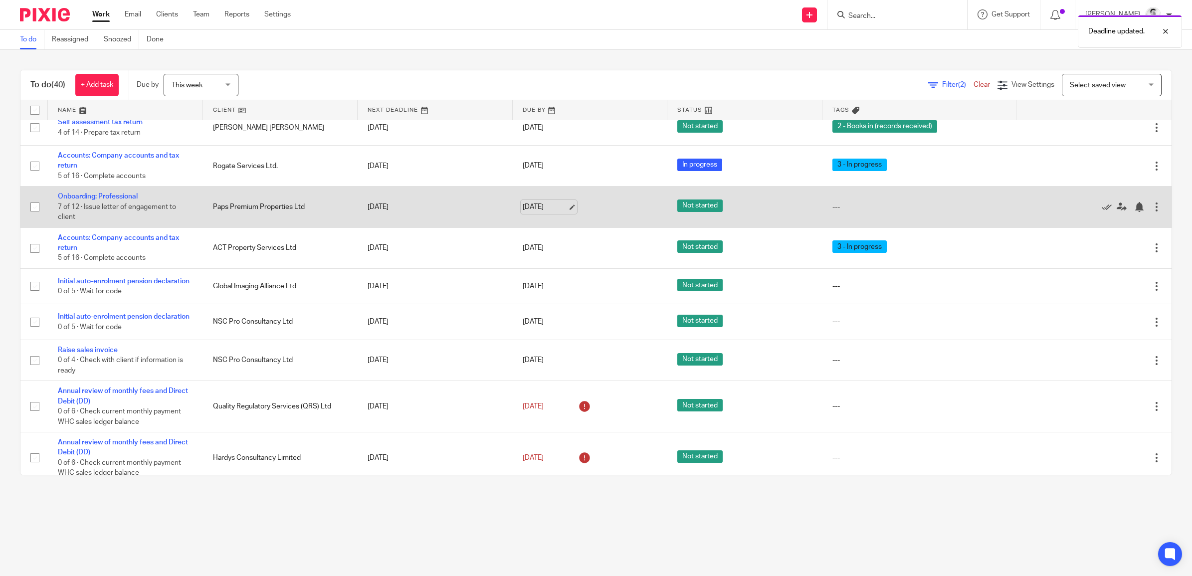
click at [540, 212] on link "[DATE]" at bounding box center [545, 207] width 45 height 10
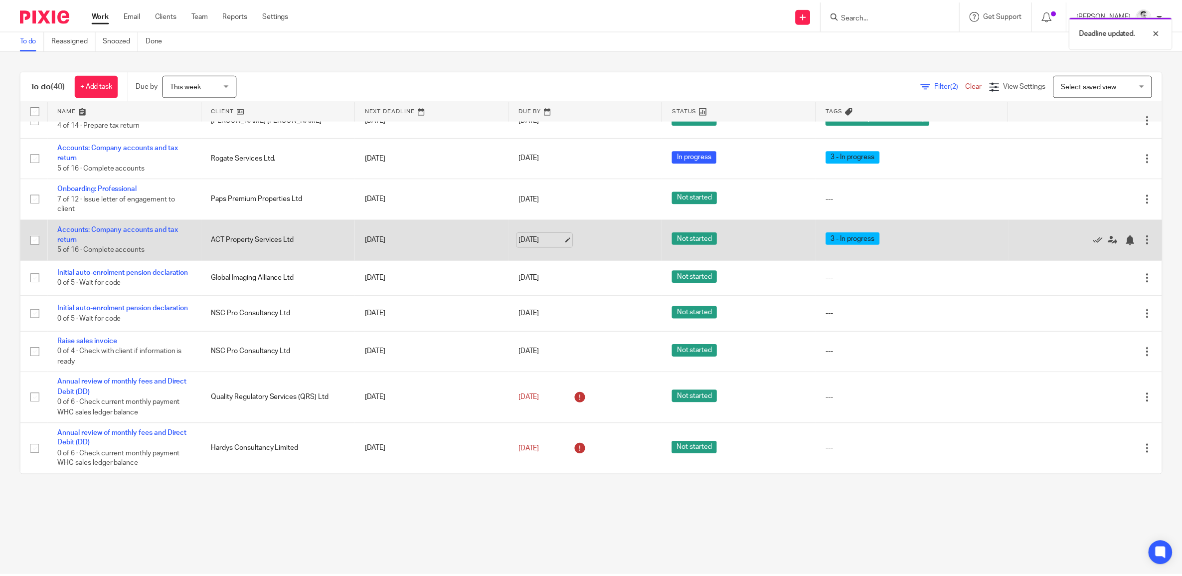
scroll to position [1272, 0]
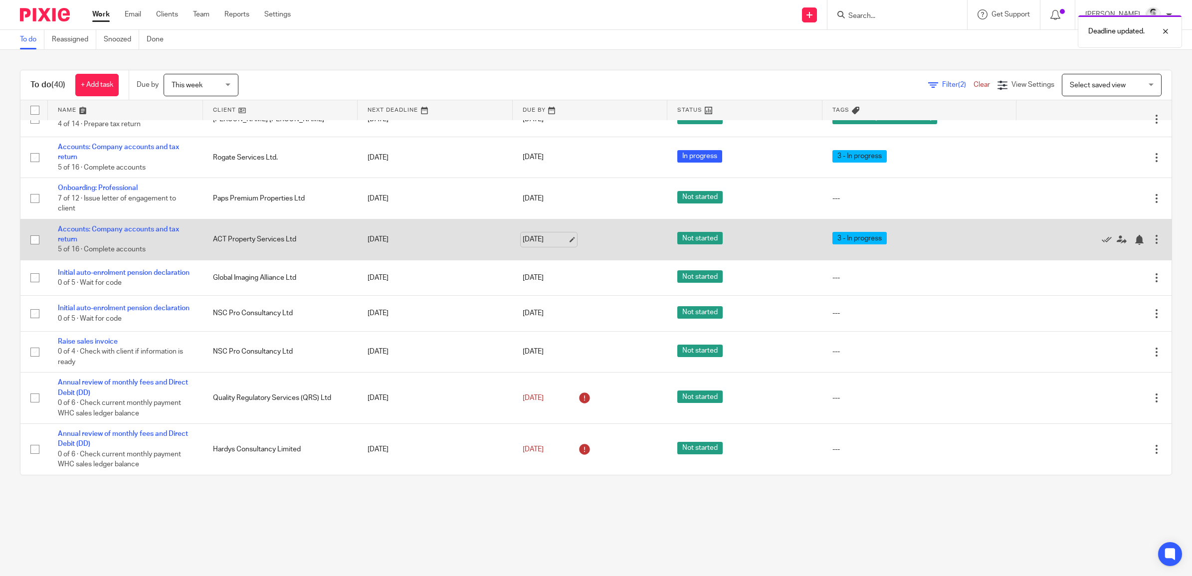
click at [537, 234] on link "[DATE]" at bounding box center [545, 239] width 45 height 10
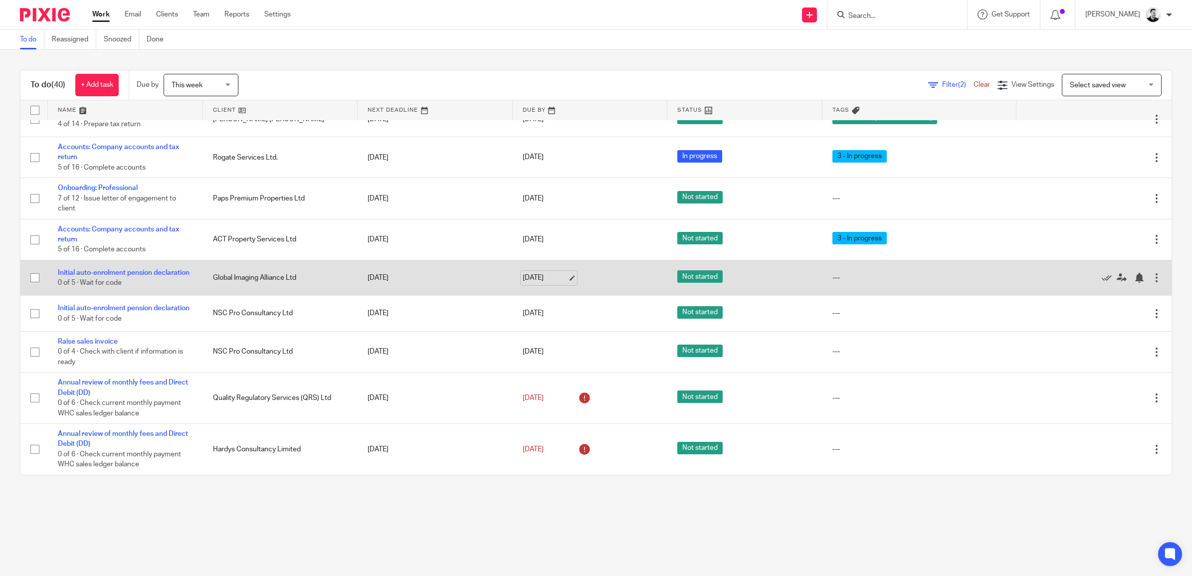
click at [542, 273] on link "27 Sep 2025" at bounding box center [545, 278] width 45 height 10
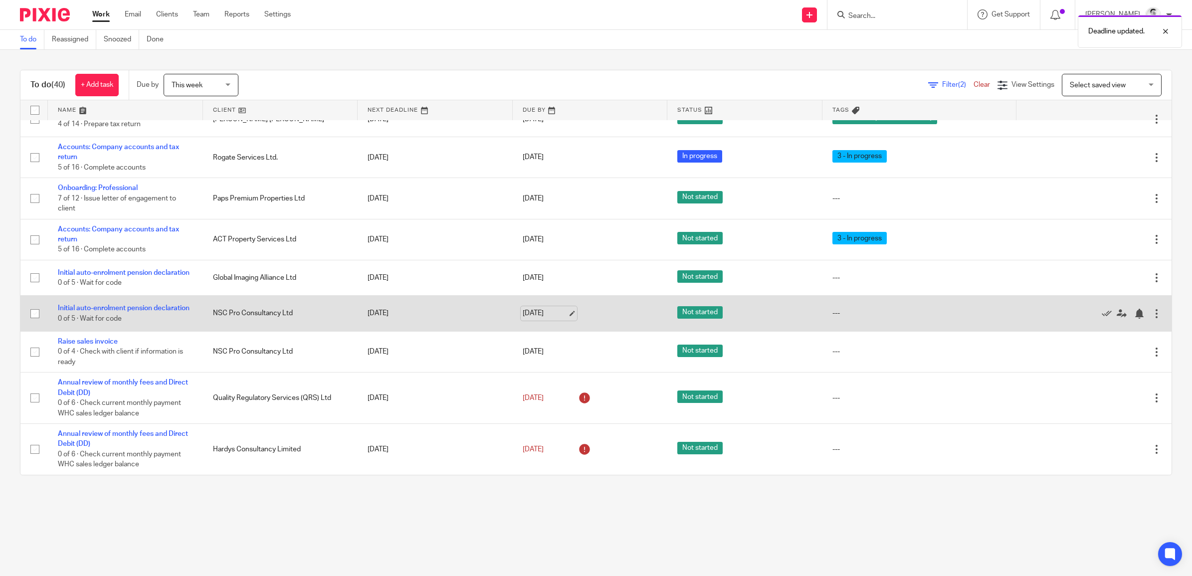
click at [539, 309] on link "27 Sep 2025" at bounding box center [545, 313] width 45 height 10
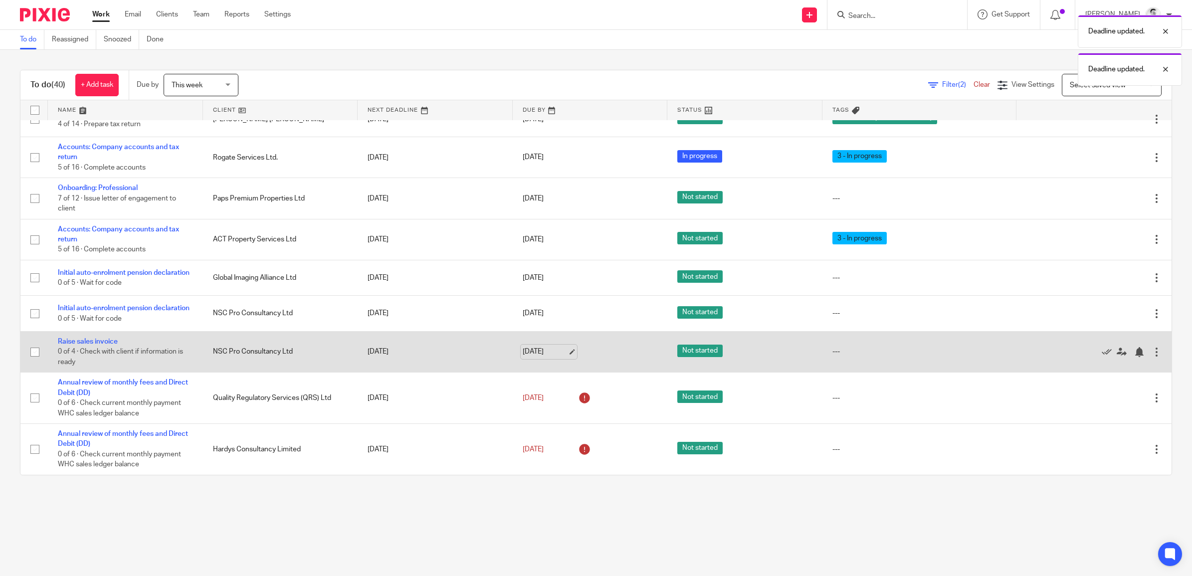
click at [530, 349] on link "27 Sep 2025" at bounding box center [545, 352] width 45 height 10
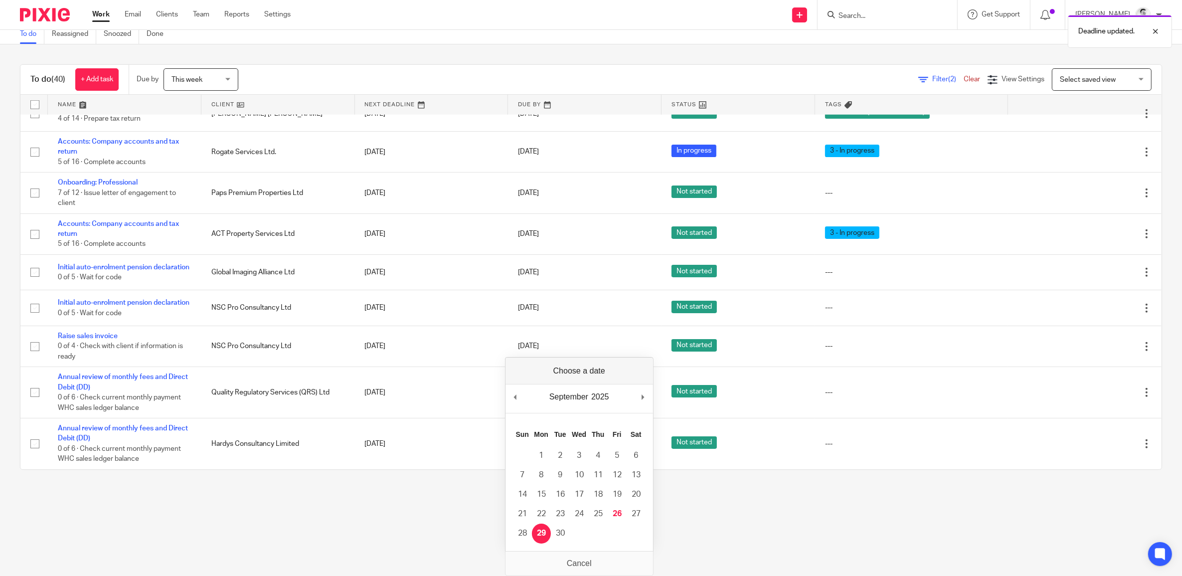
scroll to position [0, 0]
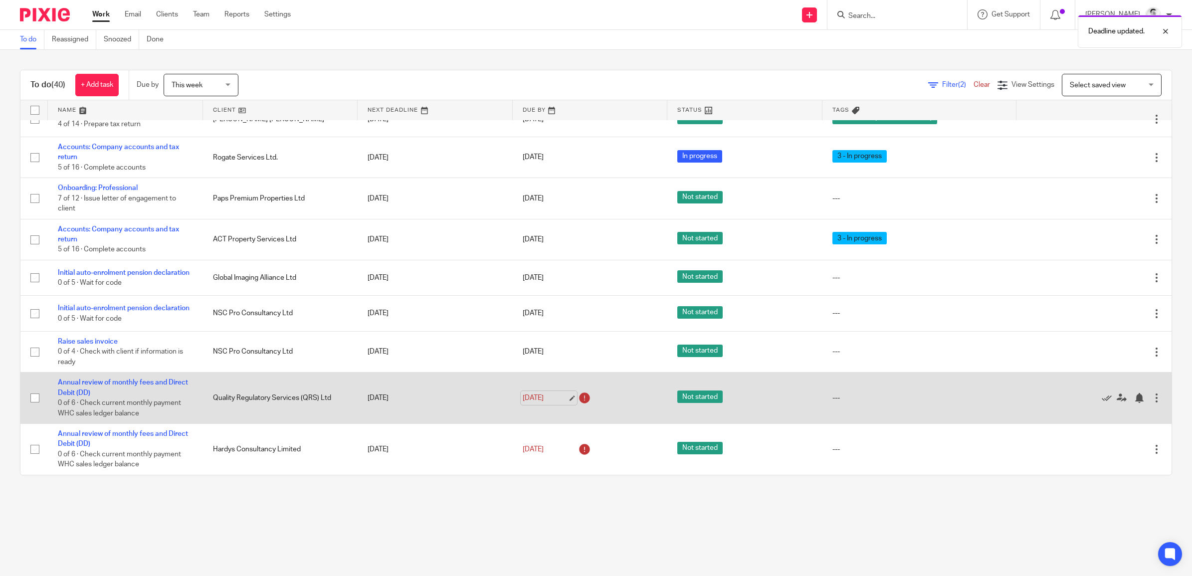
click at [527, 398] on link "29 Sep 2025" at bounding box center [545, 398] width 45 height 10
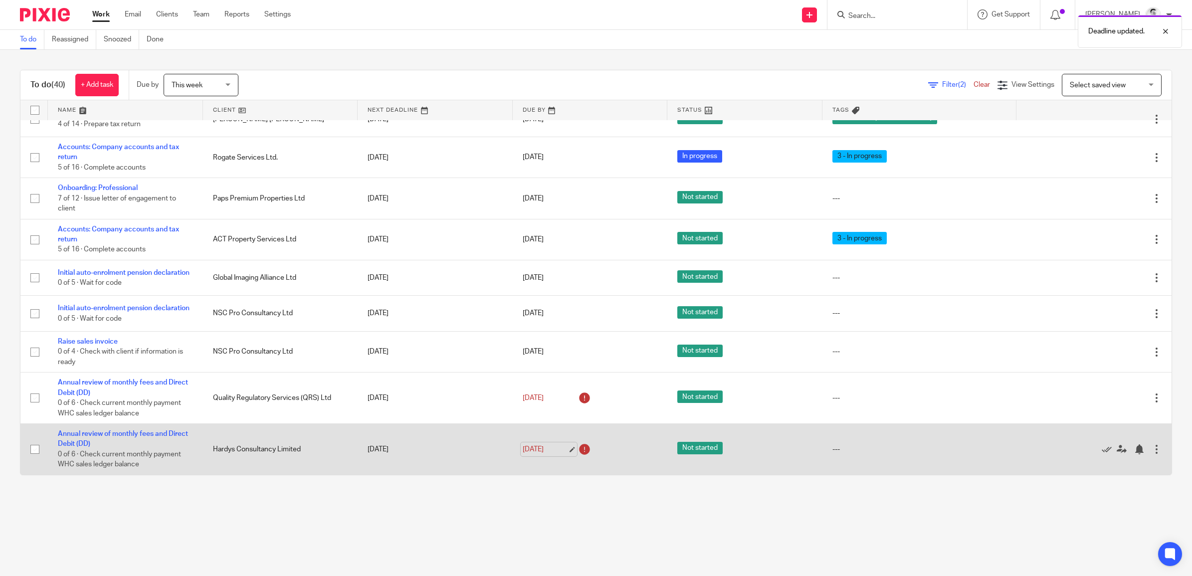
click at [537, 448] on link "29 Sep 2025" at bounding box center [545, 449] width 45 height 10
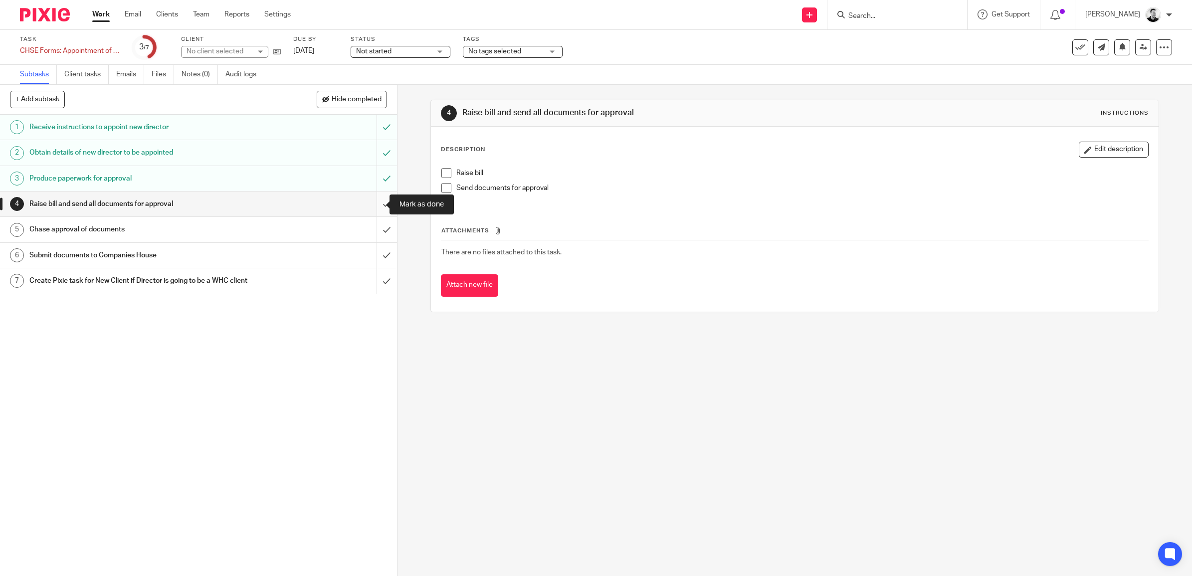
click at [379, 205] on input "submit" at bounding box center [198, 203] width 397 height 25
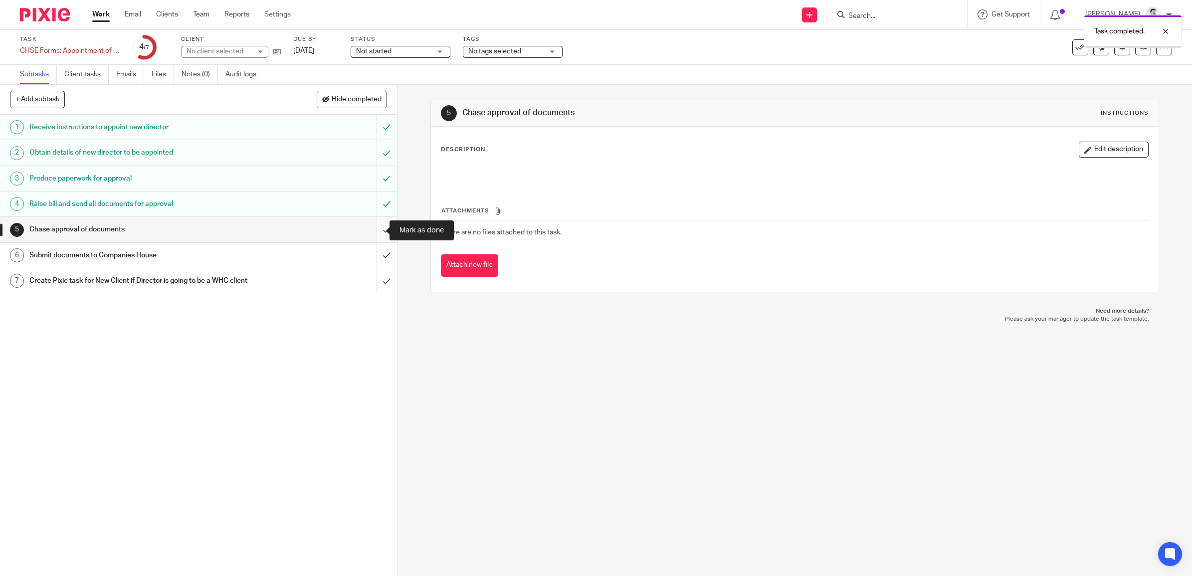
click at [375, 225] on input "submit" at bounding box center [198, 229] width 397 height 25
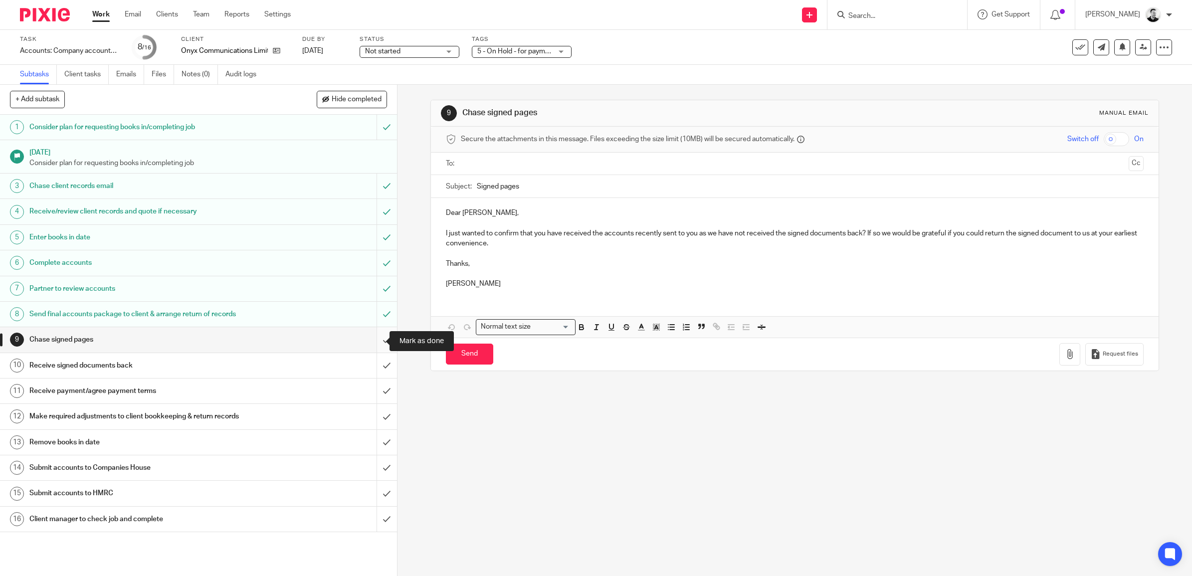
click at [375, 339] on input "submit" at bounding box center [198, 339] width 397 height 25
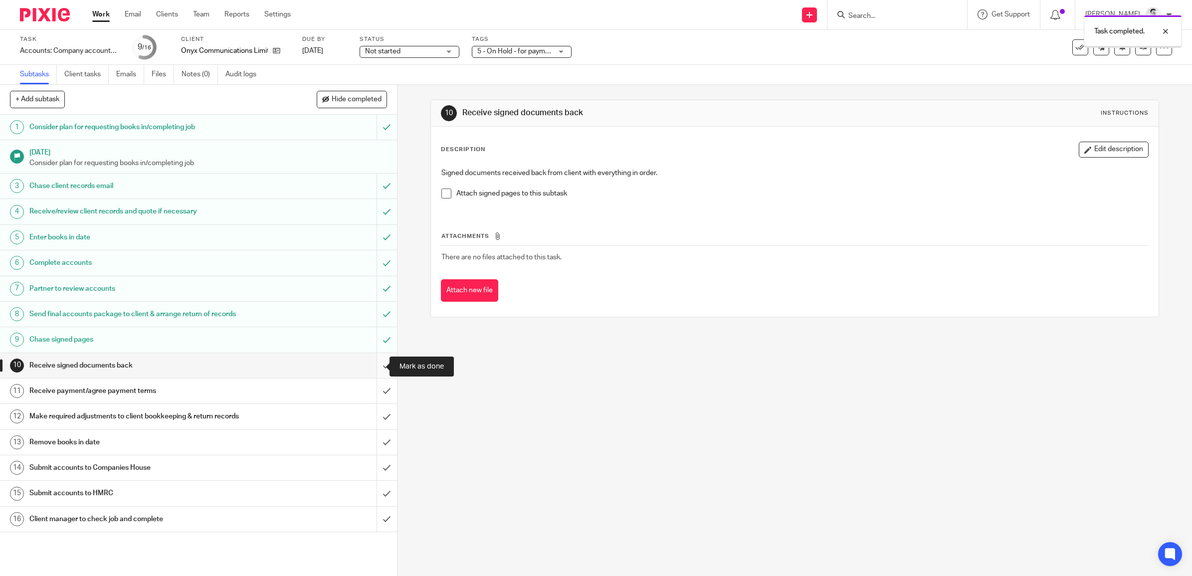
click at [372, 369] on input "submit" at bounding box center [198, 365] width 397 height 25
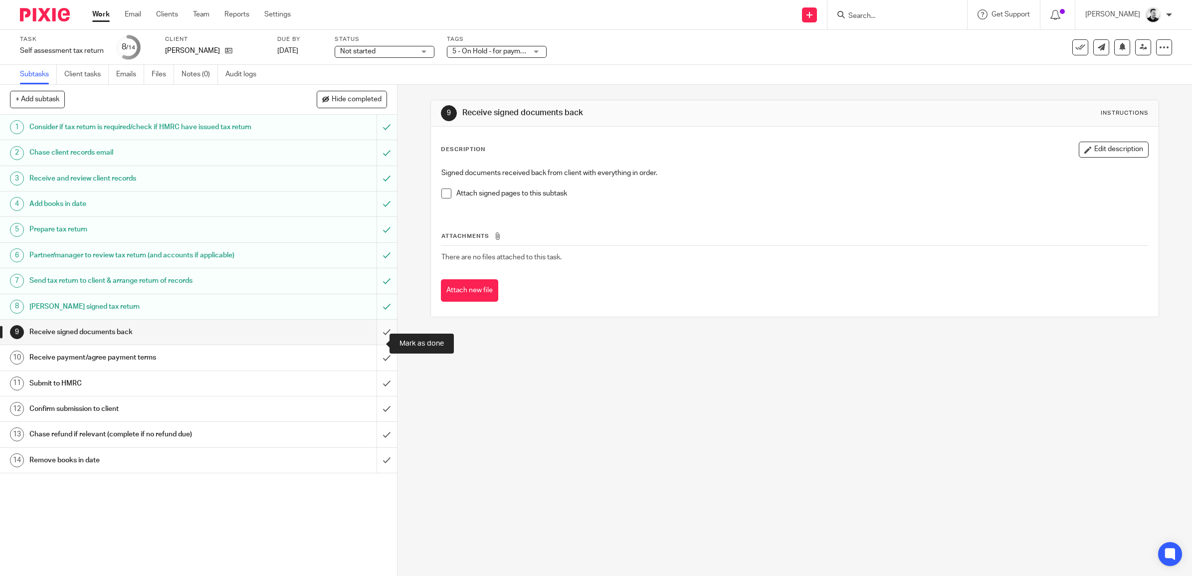
click at [374, 345] on input "submit" at bounding box center [198, 332] width 397 height 25
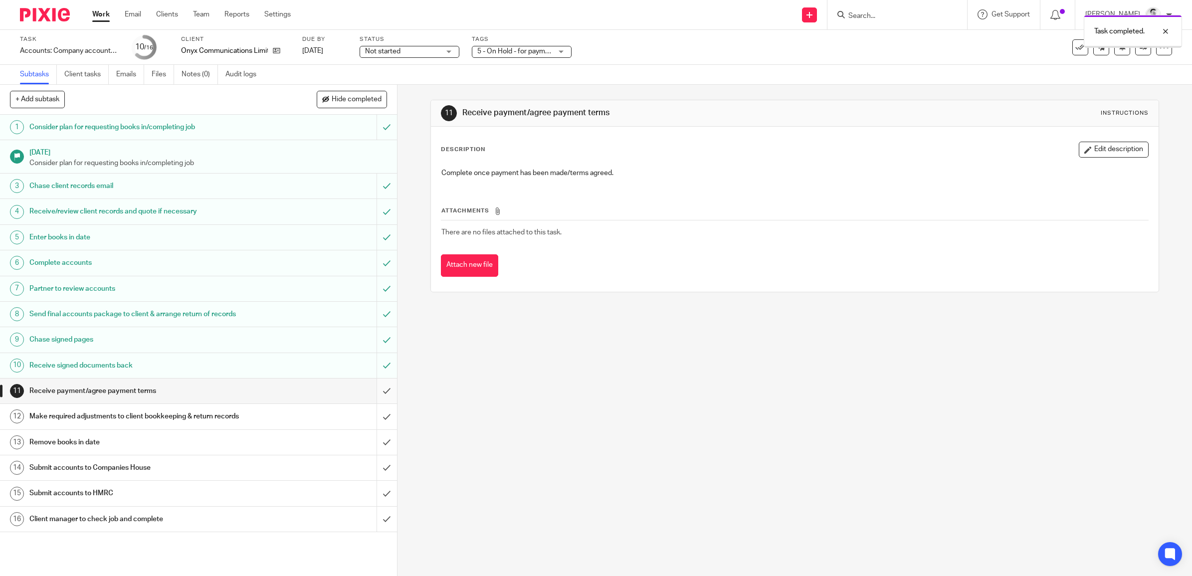
click at [371, 392] on input "submit" at bounding box center [198, 390] width 397 height 25
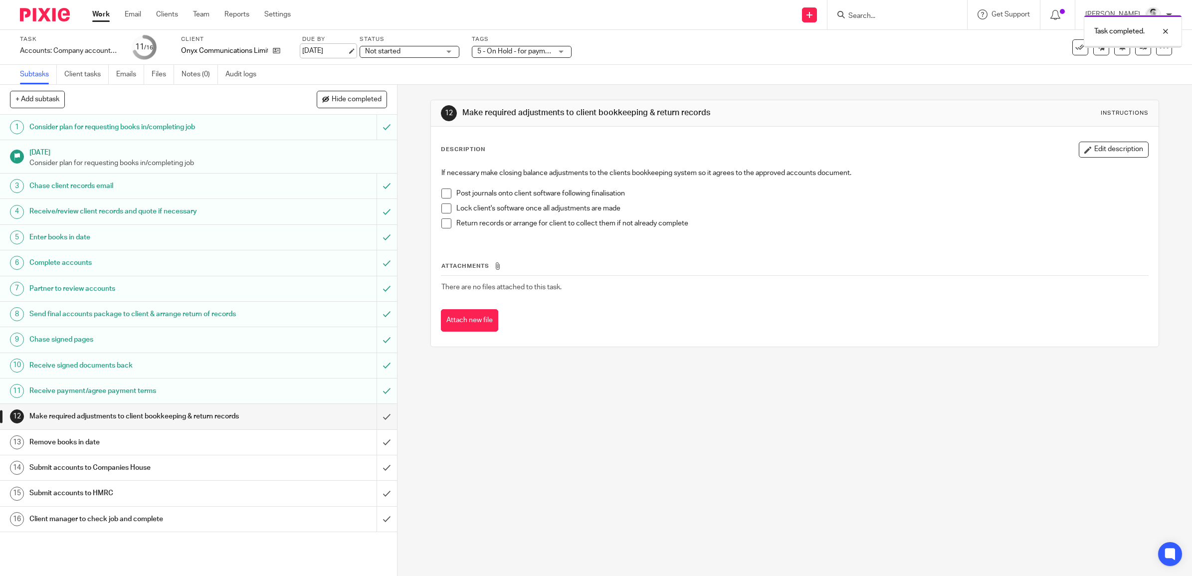
click at [335, 51] on link "[DATE]" at bounding box center [324, 51] width 45 height 10
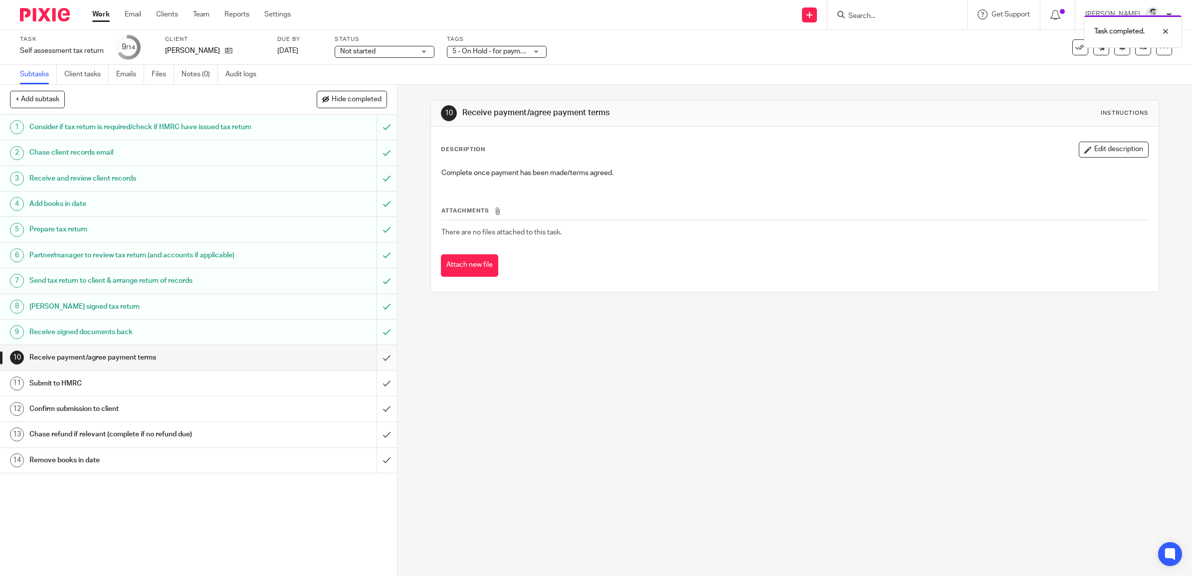
click at [369, 367] on input "submit" at bounding box center [198, 357] width 397 height 25
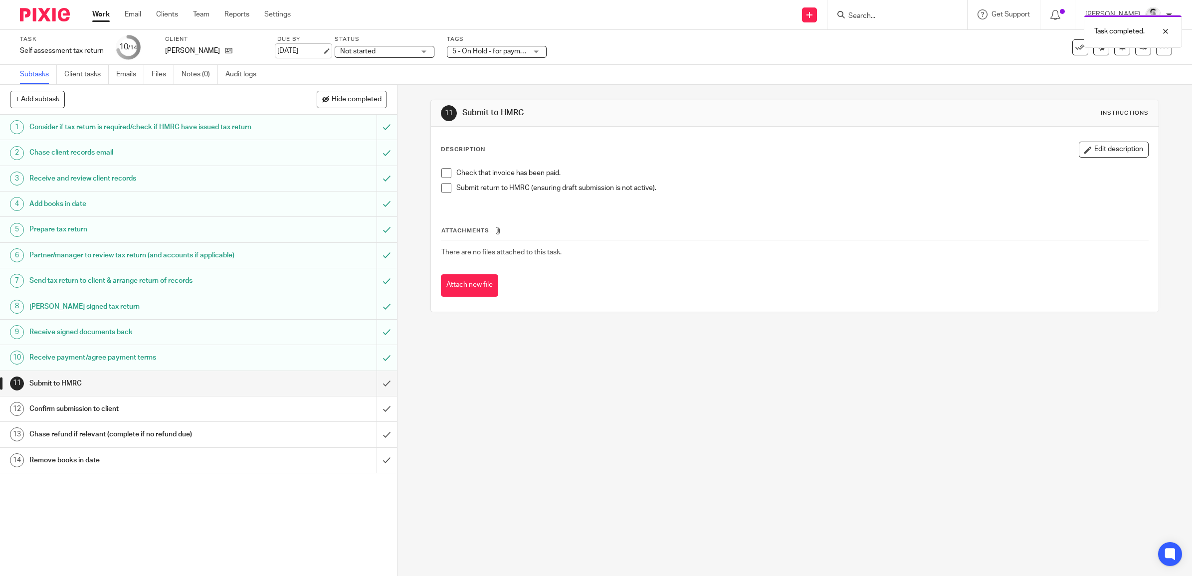
click at [300, 47] on link "[DATE]" at bounding box center [299, 51] width 45 height 10
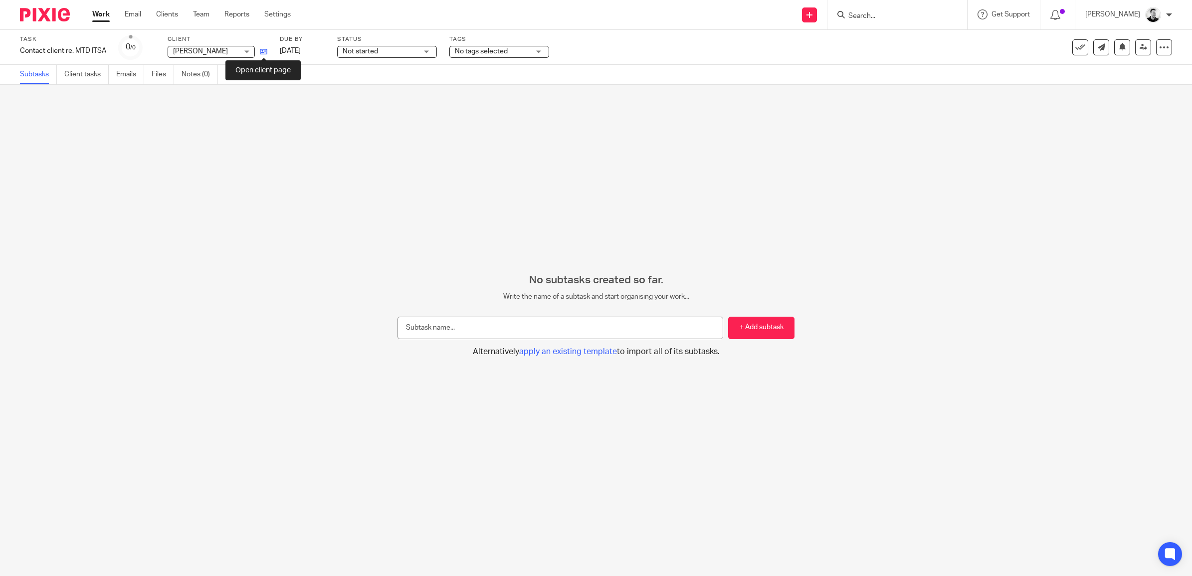
click at [262, 52] on icon at bounding box center [263, 51] width 7 height 7
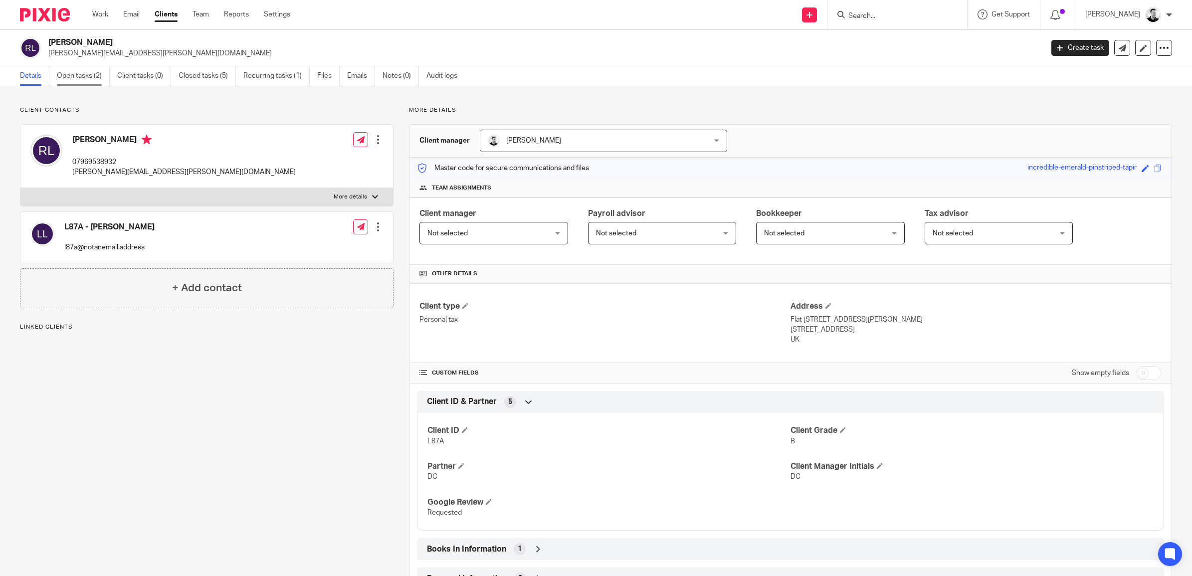
click at [88, 76] on link "Open tasks (2)" at bounding box center [83, 75] width 53 height 19
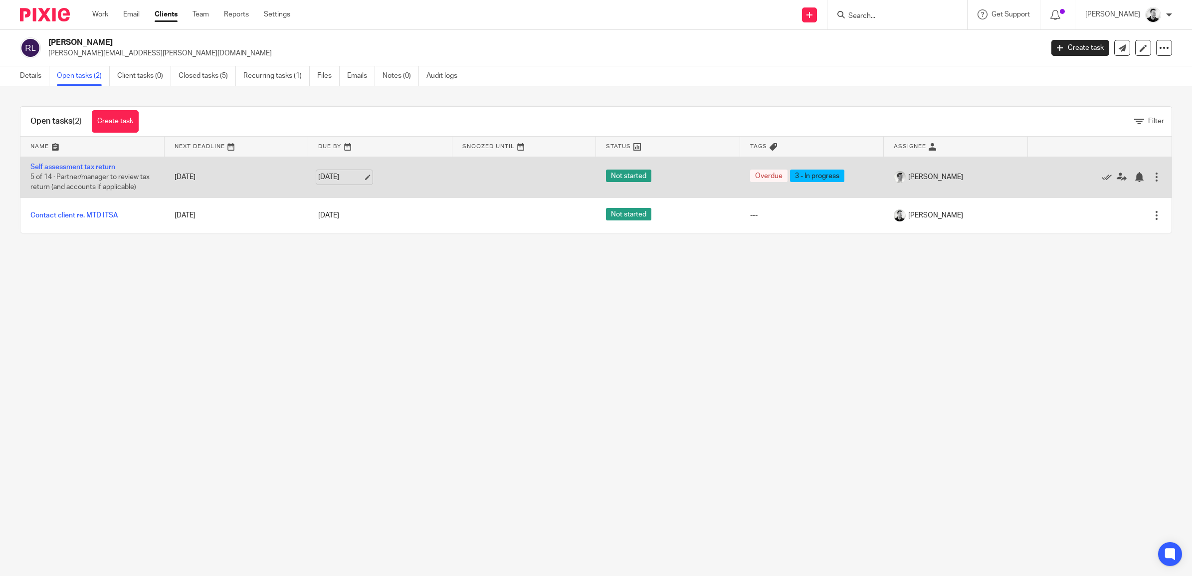
click at [338, 178] on link "24 Sep 2025" at bounding box center [340, 177] width 45 height 10
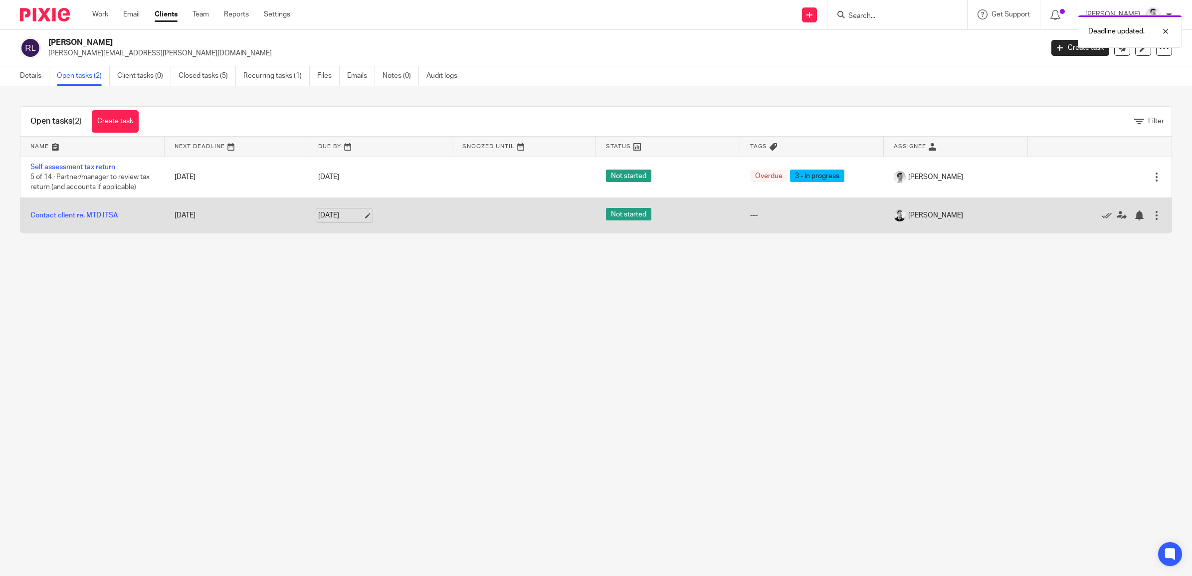
click at [324, 220] on link "26 Sep 2025" at bounding box center [340, 215] width 45 height 10
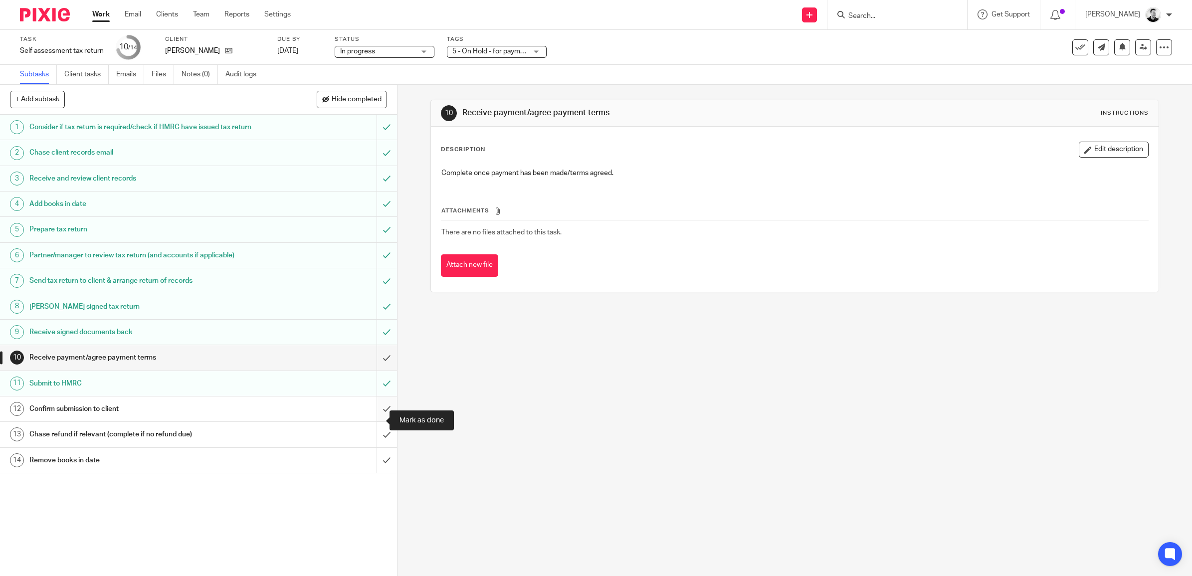
click at [372, 421] on input "submit" at bounding box center [198, 408] width 397 height 25
click at [307, 50] on link "[DATE]" at bounding box center [299, 51] width 45 height 10
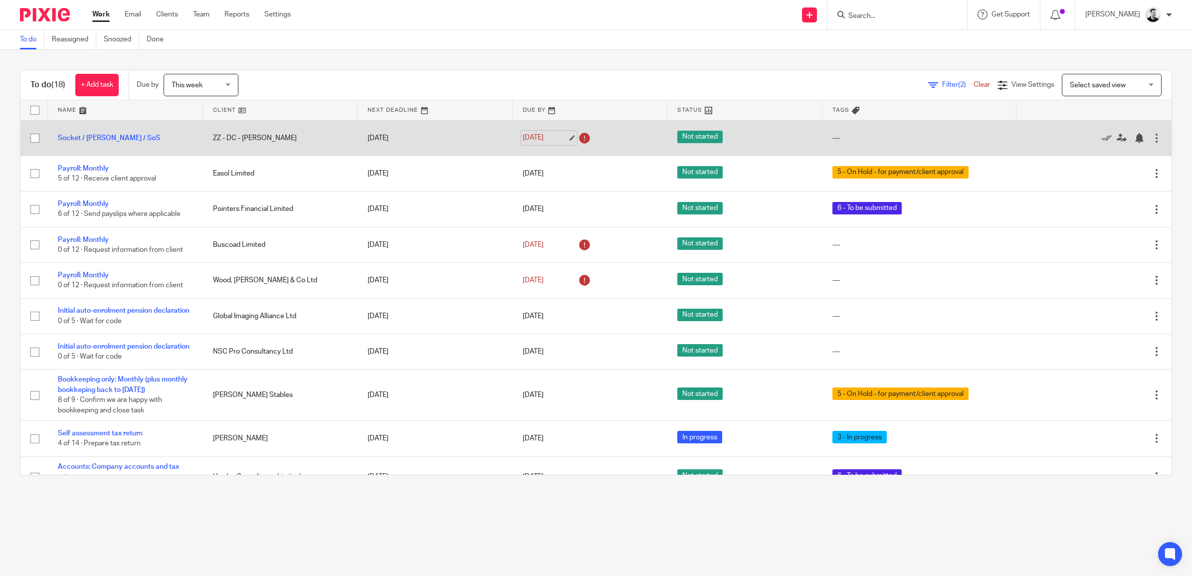
click at [543, 137] on link "25 Sep 2025" at bounding box center [545, 138] width 45 height 10
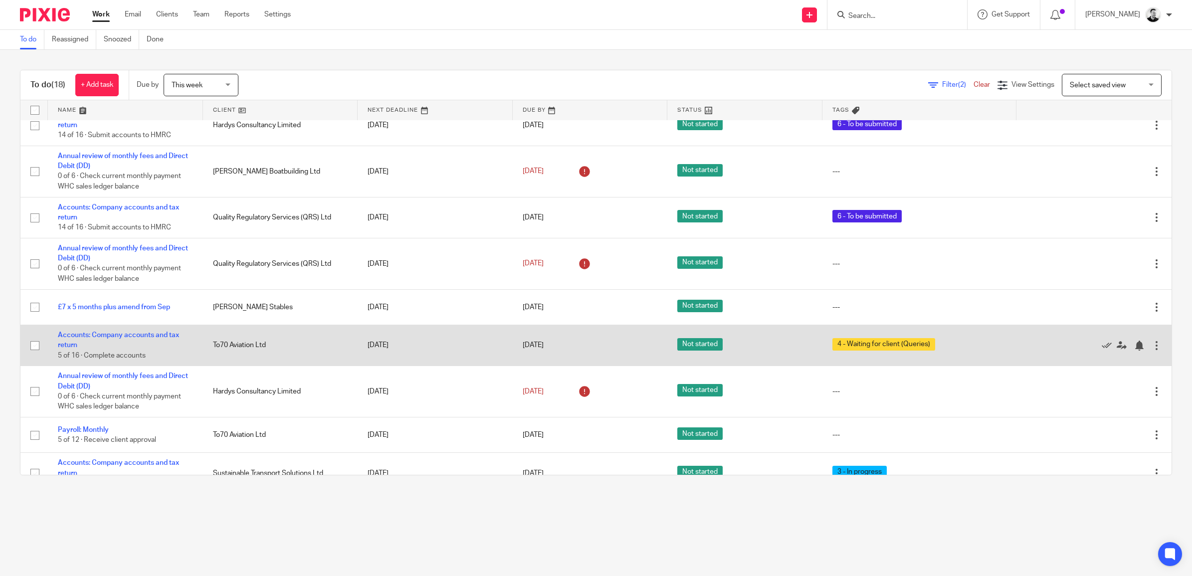
scroll to position [374, 0]
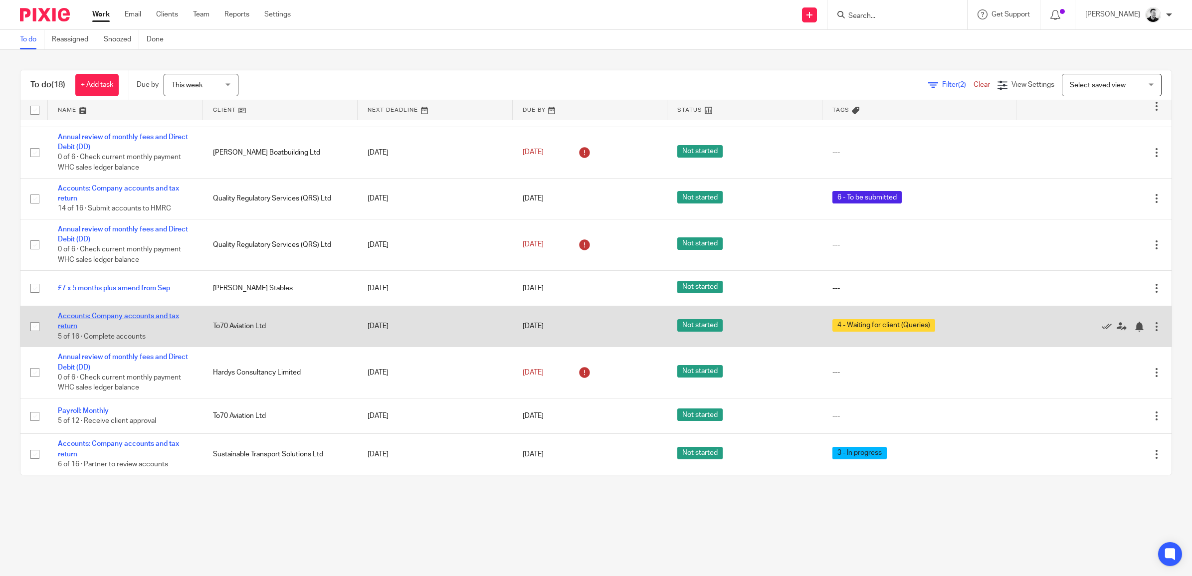
click at [173, 325] on link "Accounts: Company accounts and tax return" at bounding box center [118, 321] width 121 height 17
click at [528, 332] on link "[DATE]" at bounding box center [545, 326] width 45 height 10
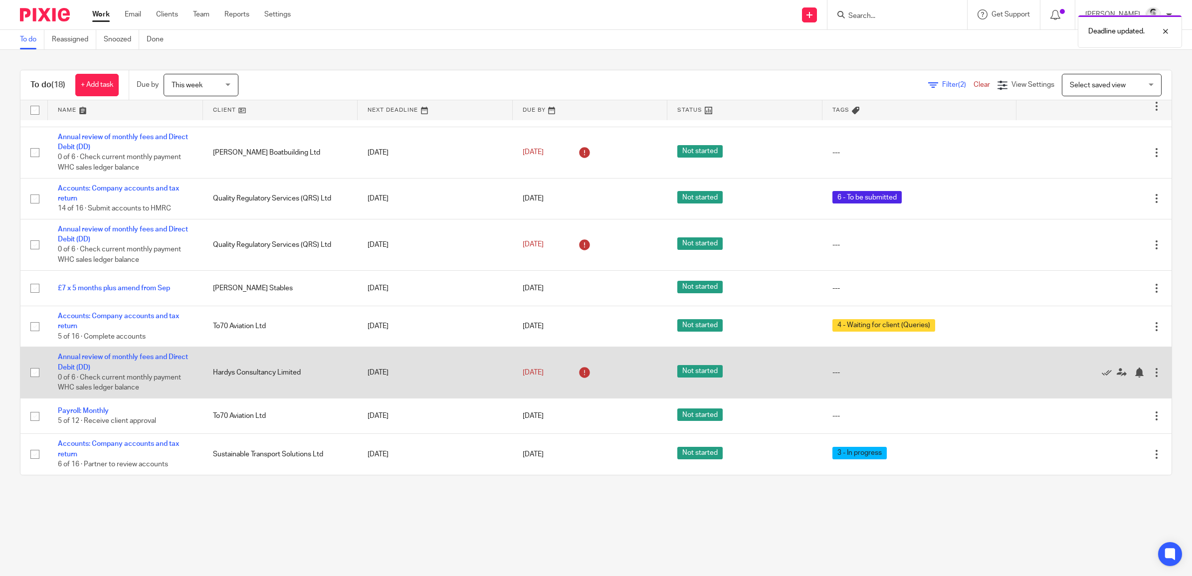
scroll to position [381, 0]
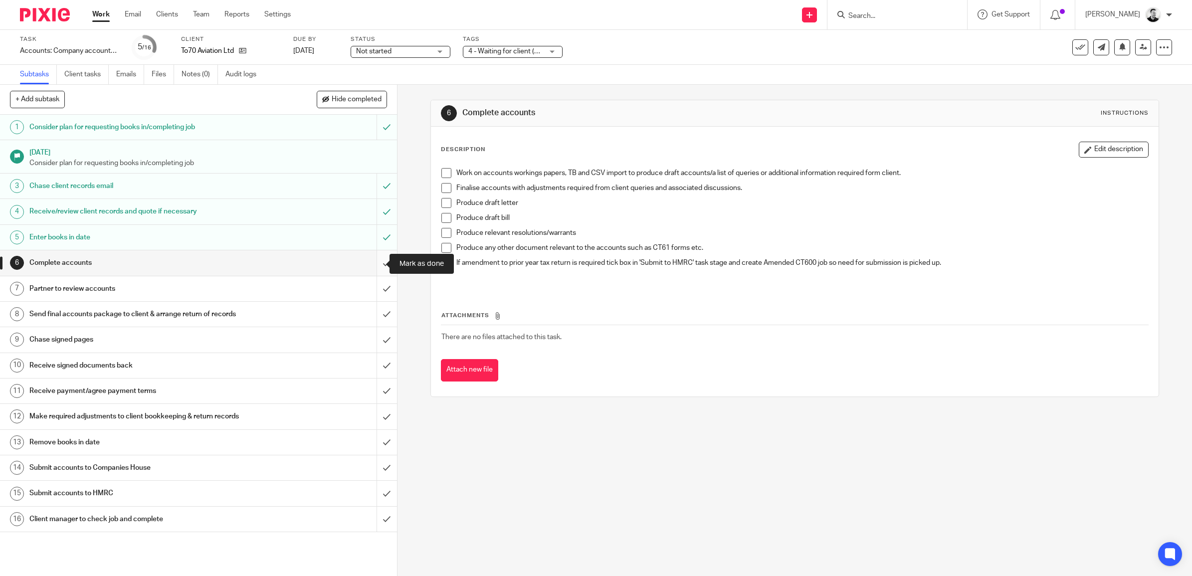
click at [367, 263] on input "submit" at bounding box center [198, 262] width 397 height 25
click at [372, 288] on input "submit" at bounding box center [198, 288] width 397 height 25
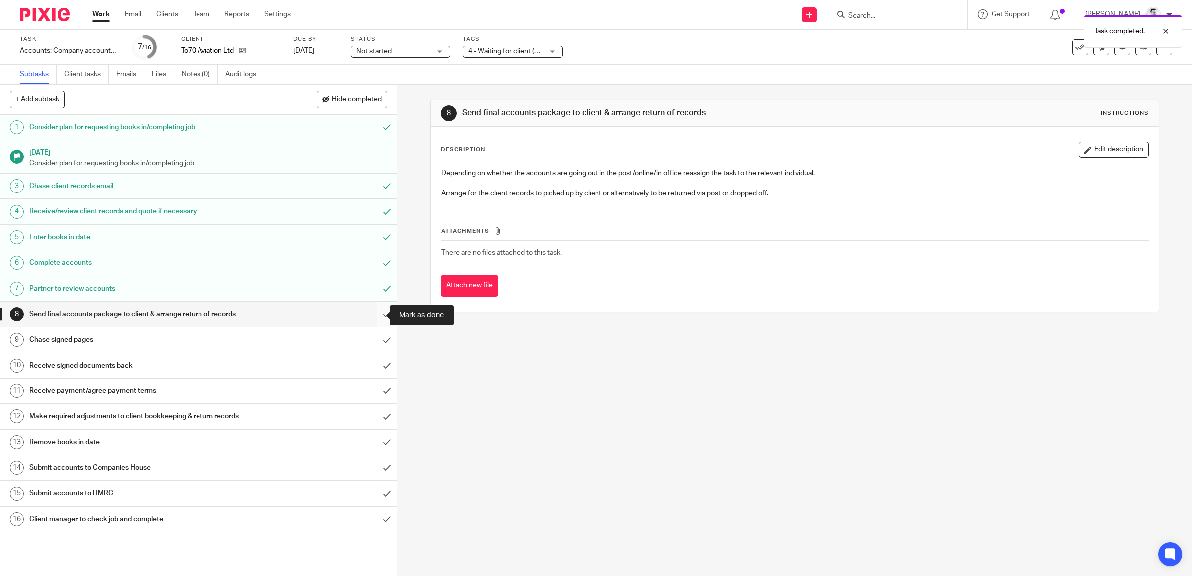
click at [376, 315] on input "submit" at bounding box center [198, 314] width 397 height 25
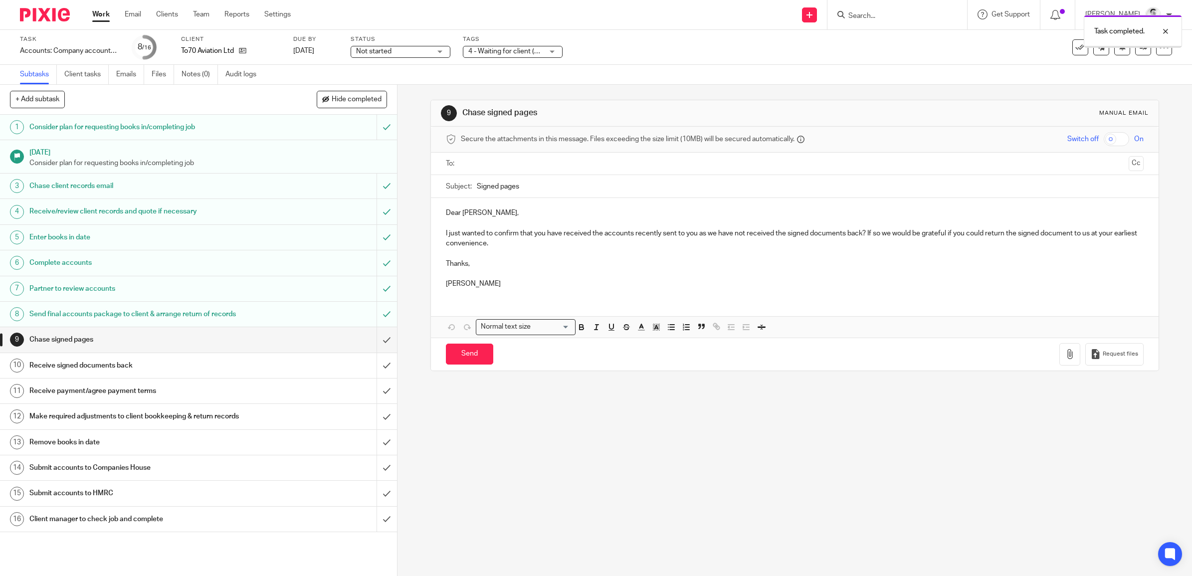
click at [524, 52] on span "4 - Waiting for client (Queries)" at bounding box center [514, 51] width 93 height 7
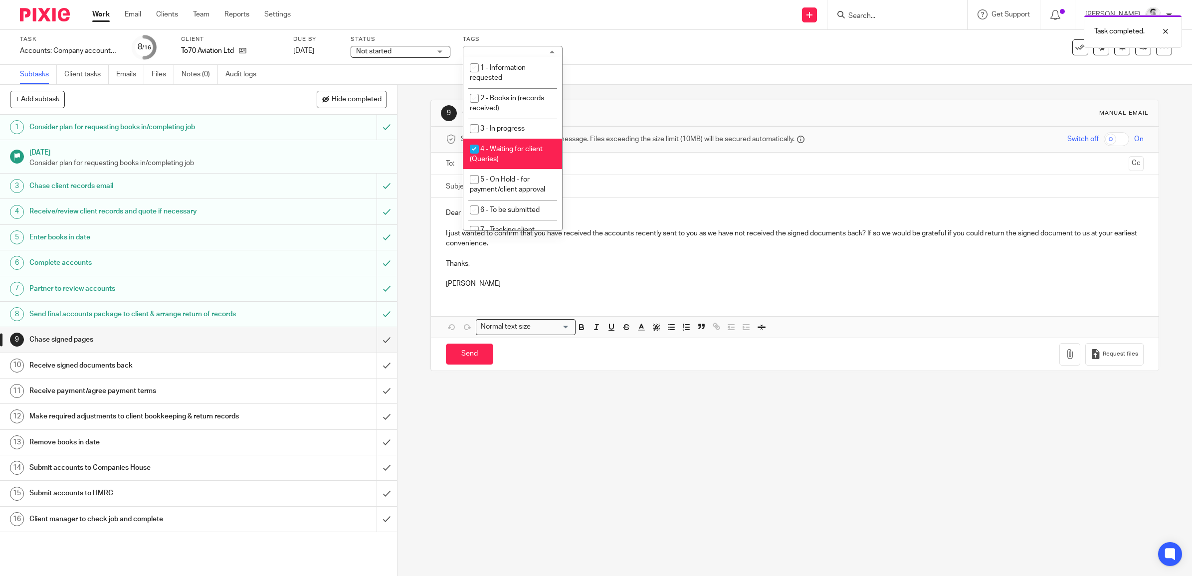
click at [509, 150] on span "4 - Waiting for client (Queries)" at bounding box center [506, 154] width 73 height 17
checkbox input "false"
click at [512, 181] on li "5 - On Hold - for payment/client approval" at bounding box center [512, 184] width 99 height 30
checkbox input "true"
click at [597, 68] on div "Subtasks Client tasks Emails Files Notes (0) Audit logs" at bounding box center [596, 75] width 1192 height 20
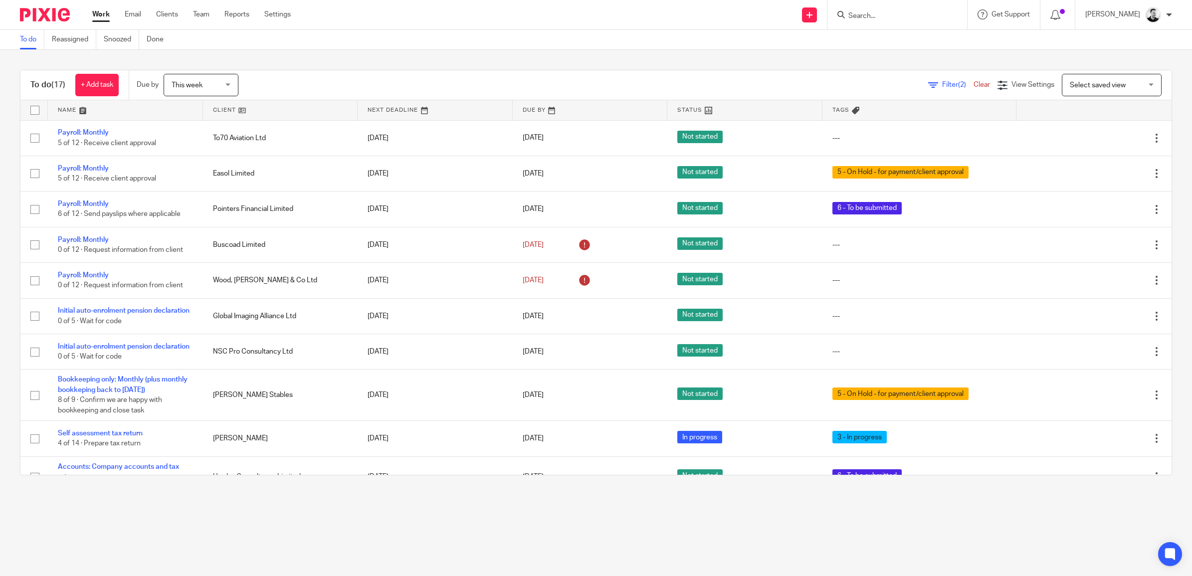
click at [973, 84] on link "Clear" at bounding box center [981, 84] width 16 height 7
